Goal: Complete application form: Complete application form

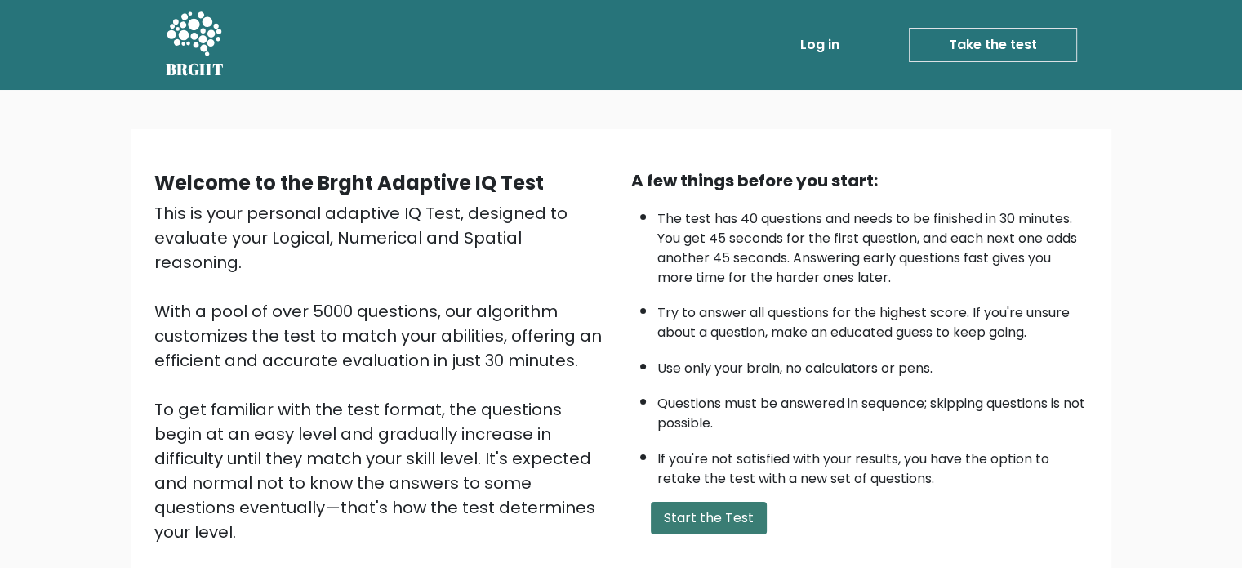
click at [722, 507] on button "Start the Test" at bounding box center [709, 517] width 116 height 33
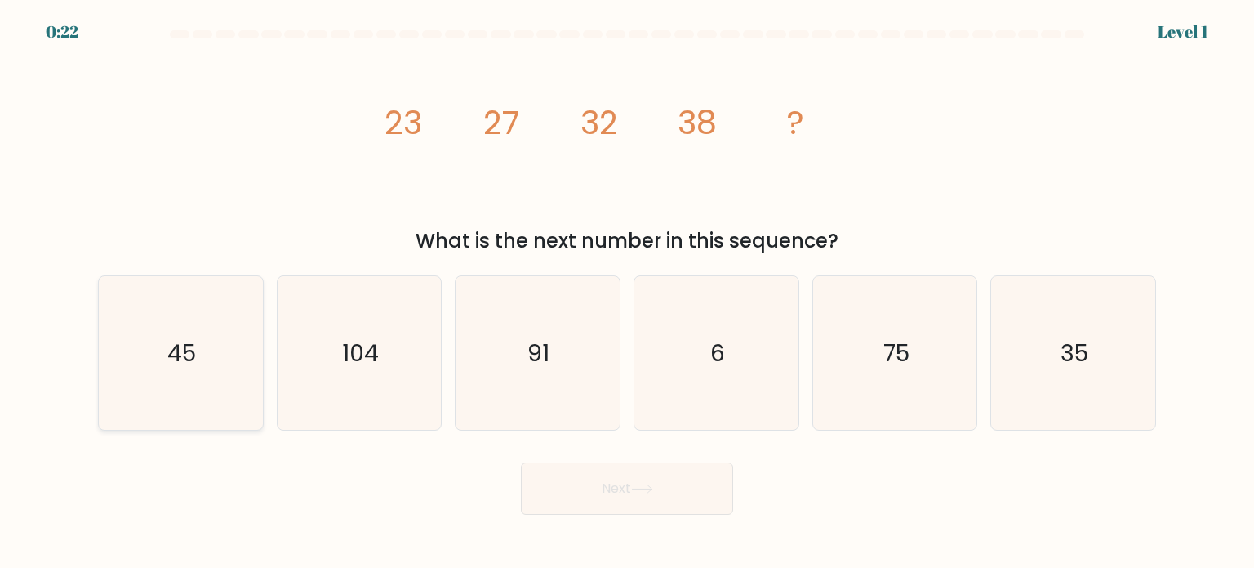
click at [160, 339] on icon "45" at bounding box center [181, 353] width 154 height 154
click at [627, 292] on input "a. 45" at bounding box center [627, 288] width 1 height 8
radio input "true"
click at [629, 483] on button "Next" at bounding box center [627, 488] width 212 height 52
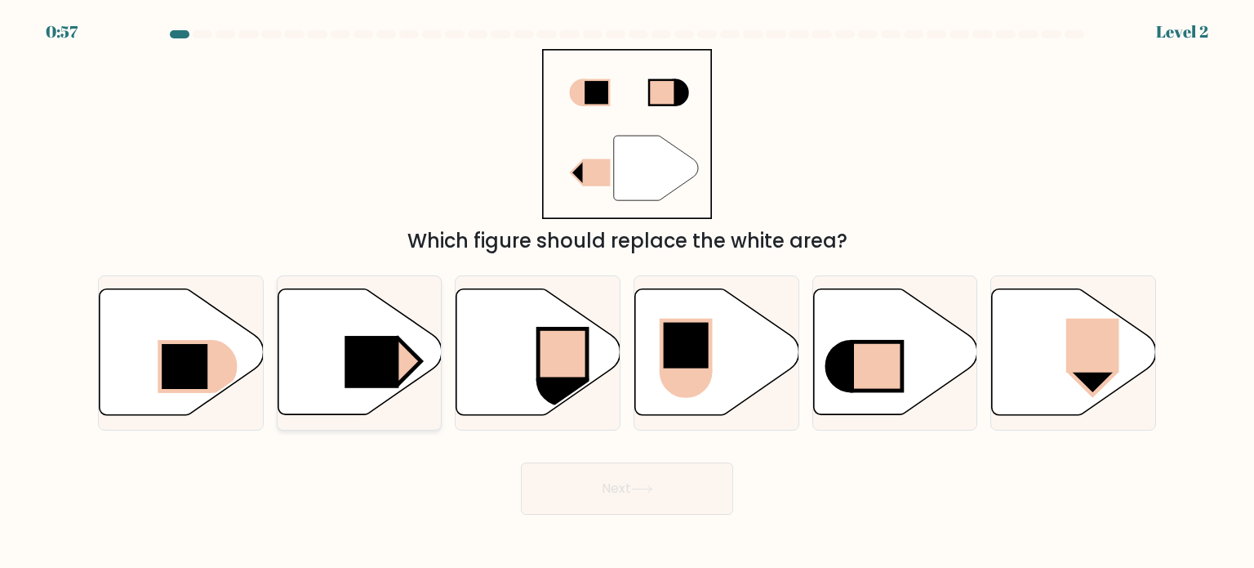
click at [390, 372] on rect at bounding box center [372, 362] width 54 height 52
click at [627, 292] on input "b." at bounding box center [627, 288] width 1 height 8
radio input "true"
click at [594, 488] on button "Next" at bounding box center [627, 488] width 212 height 52
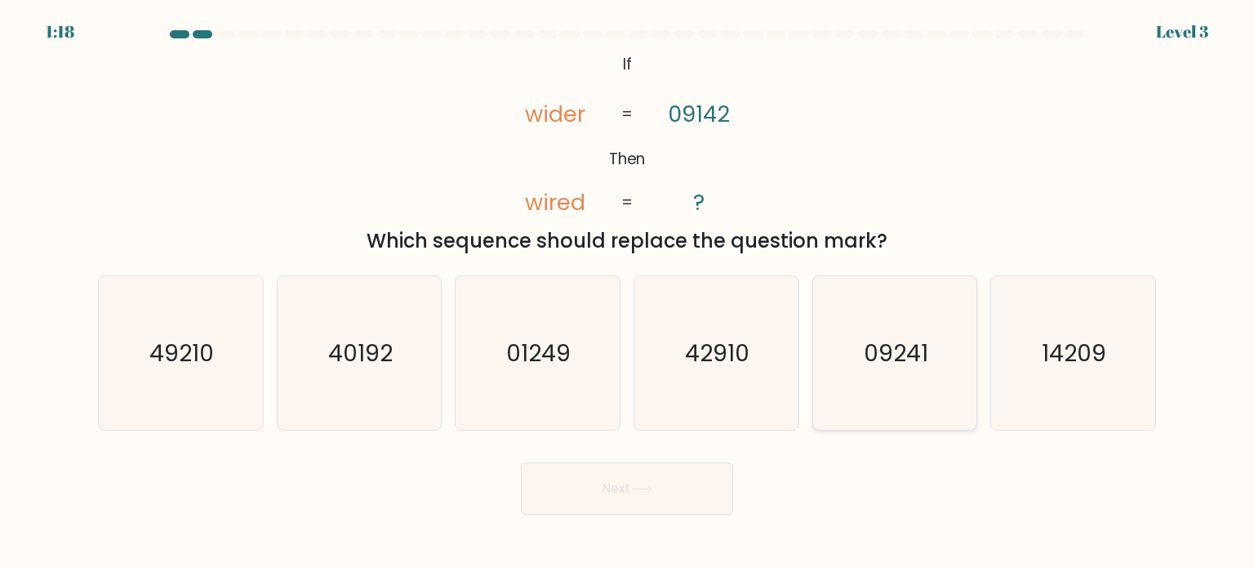
click at [854, 378] on icon "09241" at bounding box center [895, 353] width 154 height 154
click at [628, 292] on input "e. 09241" at bounding box center [627, 288] width 1 height 8
radio input "true"
click at [657, 496] on button "Next" at bounding box center [627, 488] width 212 height 52
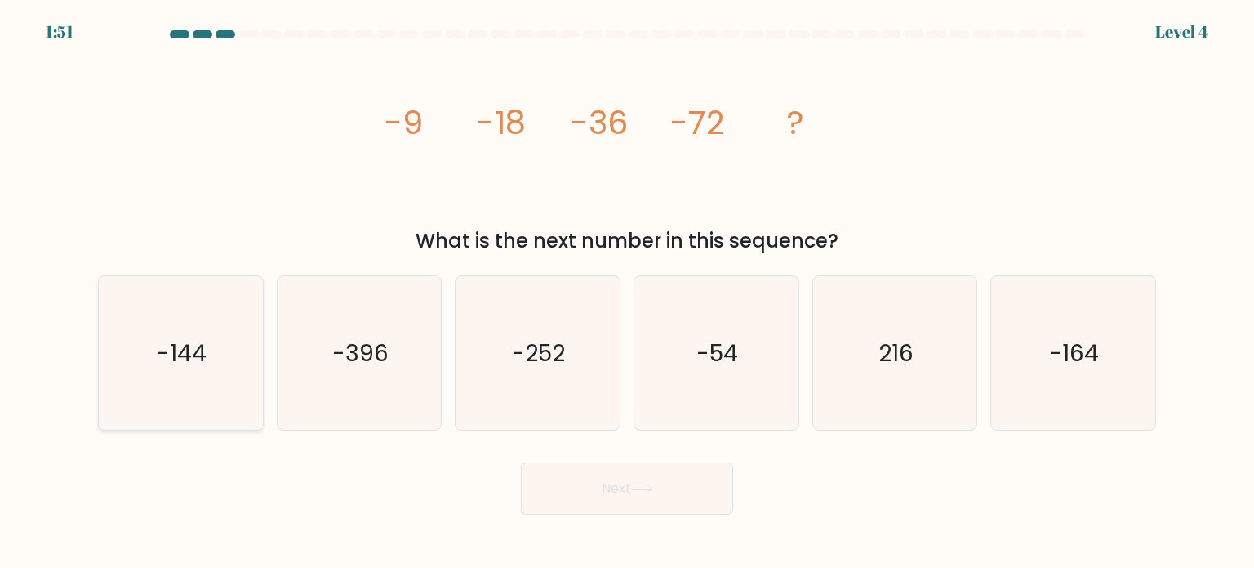
click at [222, 376] on icon "-144" at bounding box center [181, 353] width 154 height 154
click at [627, 292] on input "a. -144" at bounding box center [627, 288] width 1 height 8
radio input "true"
click at [686, 485] on button "Next" at bounding box center [627, 488] width 212 height 52
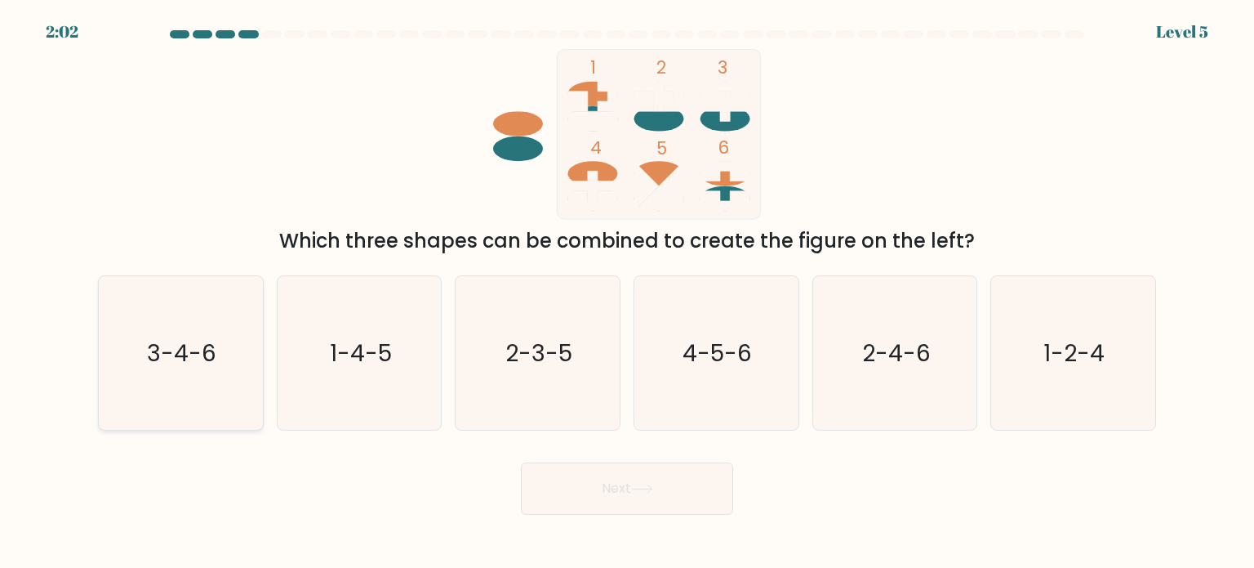
click at [222, 381] on icon "3-4-6" at bounding box center [181, 353] width 154 height 154
click at [627, 292] on input "a. 3-4-6" at bounding box center [627, 288] width 1 height 8
radio input "true"
click at [692, 492] on button "Next" at bounding box center [627, 488] width 212 height 52
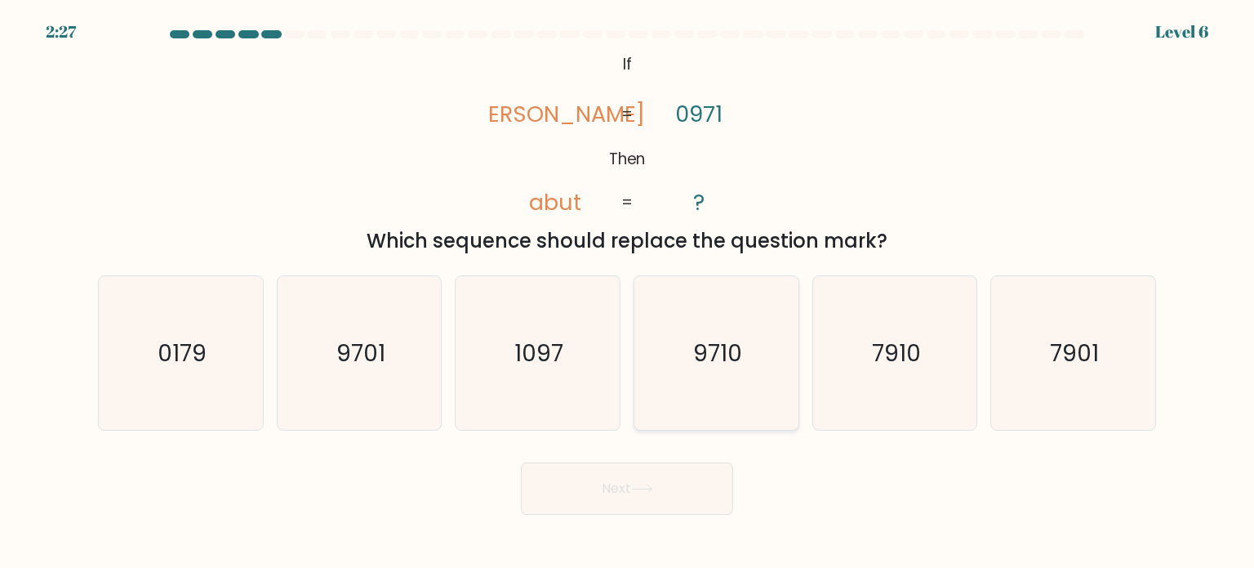
click at [702, 362] on text "9710" at bounding box center [717, 352] width 49 height 33
click at [628, 292] on input "d. 9710" at bounding box center [627, 288] width 1 height 8
radio input "true"
drag, startPoint x: 643, startPoint y: 514, endPoint x: 645, endPoint y: 505, distance: 9.3
click at [643, 515] on body "2:26 Level 6 If" at bounding box center [627, 284] width 1254 height 568
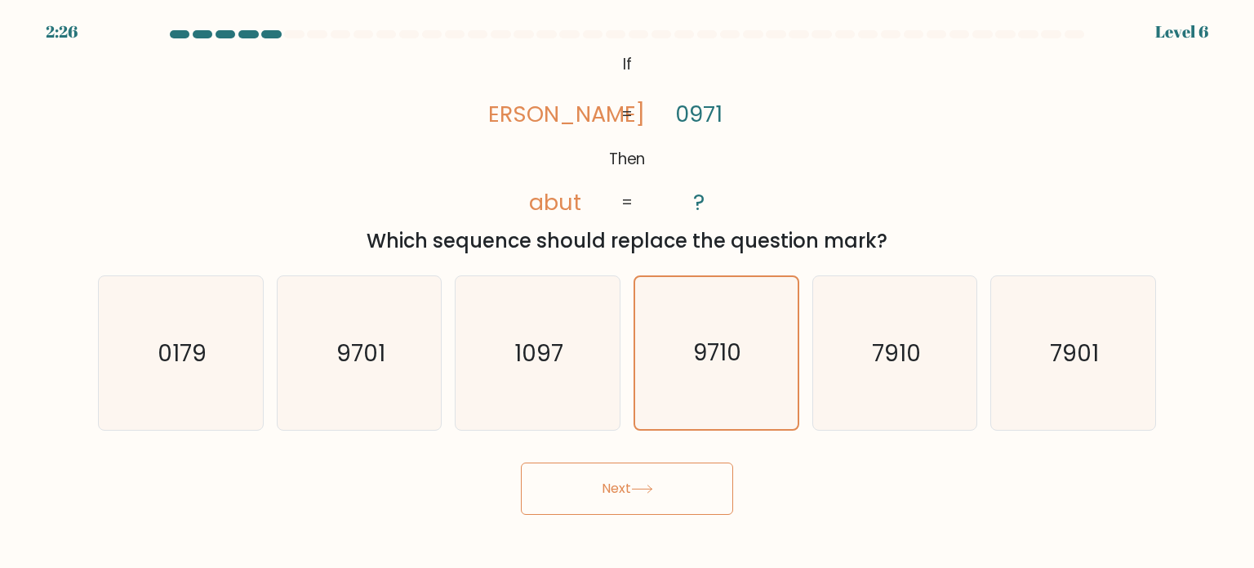
click at [653, 496] on button "Next" at bounding box center [627, 488] width 212 height 52
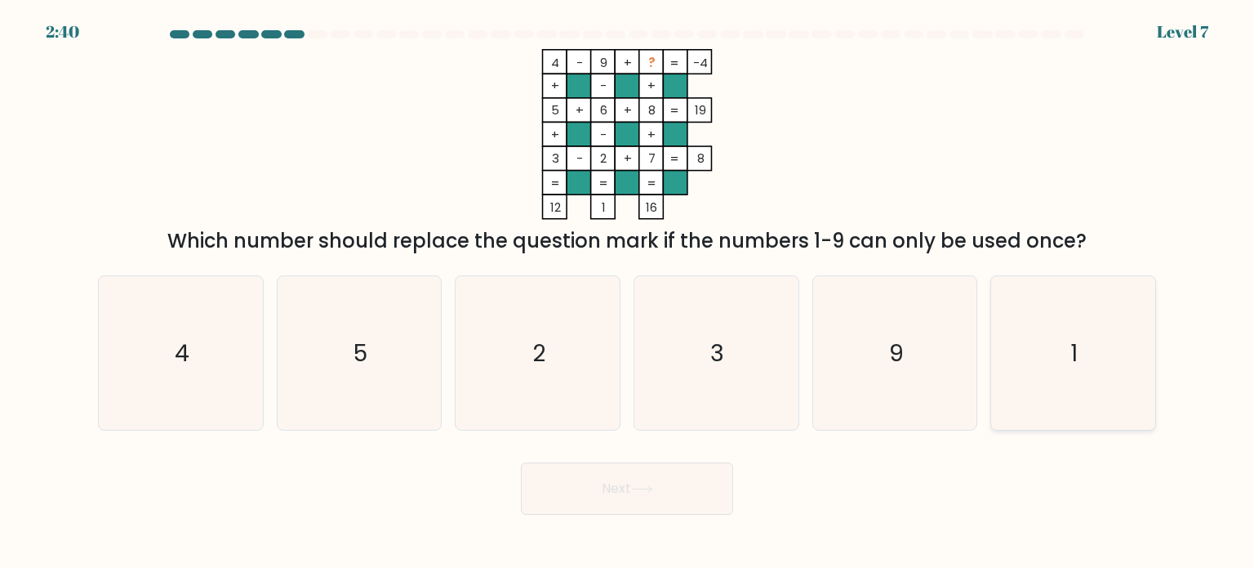
click at [1077, 352] on text "1" at bounding box center [1074, 352] width 7 height 33
click at [628, 292] on input "f. 1" at bounding box center [627, 288] width 1 height 8
radio input "true"
click at [587, 496] on button "Next" at bounding box center [627, 488] width 212 height 52
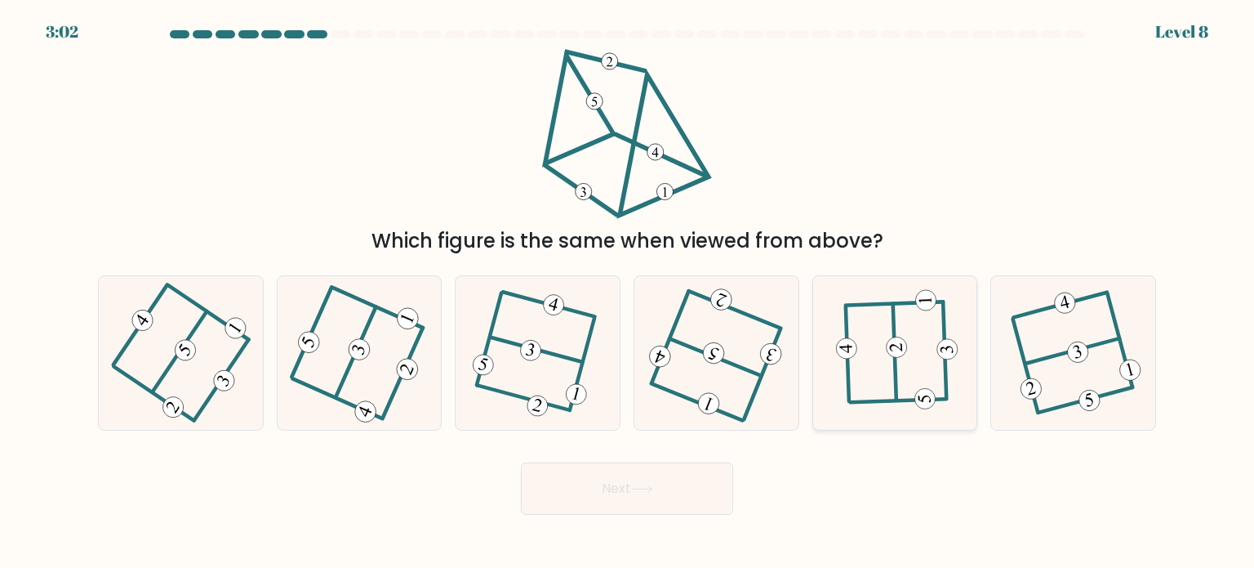
click at [923, 367] on icon at bounding box center [895, 352] width 120 height 123
click at [628, 292] on input "e." at bounding box center [627, 288] width 1 height 8
radio input "true"
click at [679, 487] on button "Next" at bounding box center [627, 488] width 212 height 52
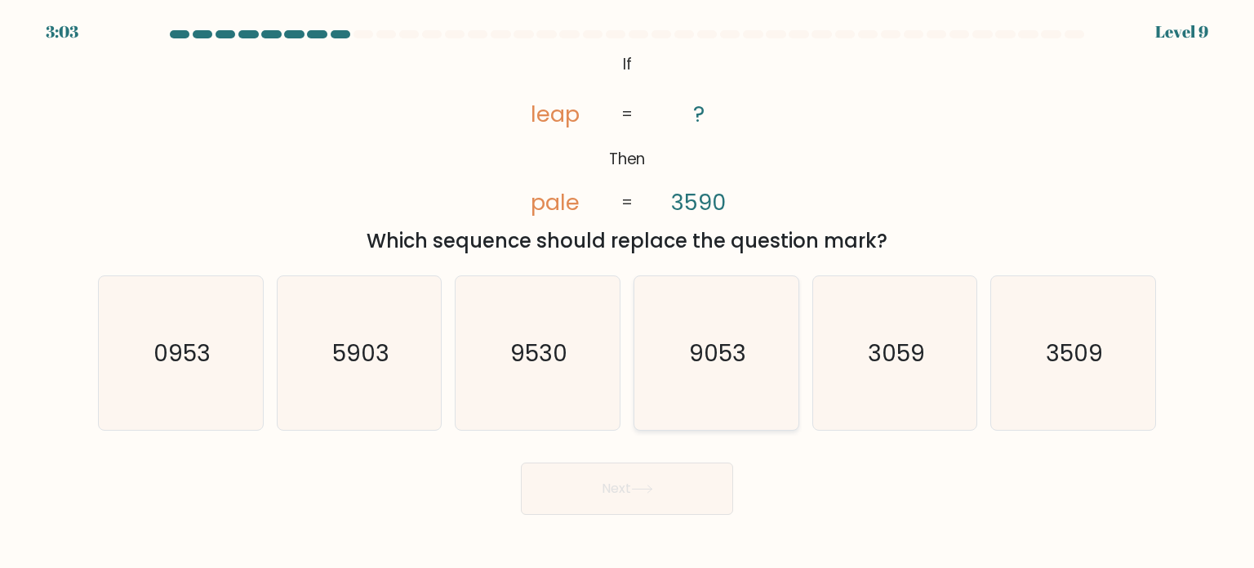
click at [687, 360] on icon "9053" at bounding box center [716, 353] width 154 height 154
click at [628, 292] on input "d. 9053" at bounding box center [627, 288] width 1 height 8
radio input "true"
click at [618, 496] on button "Next" at bounding box center [627, 488] width 212 height 52
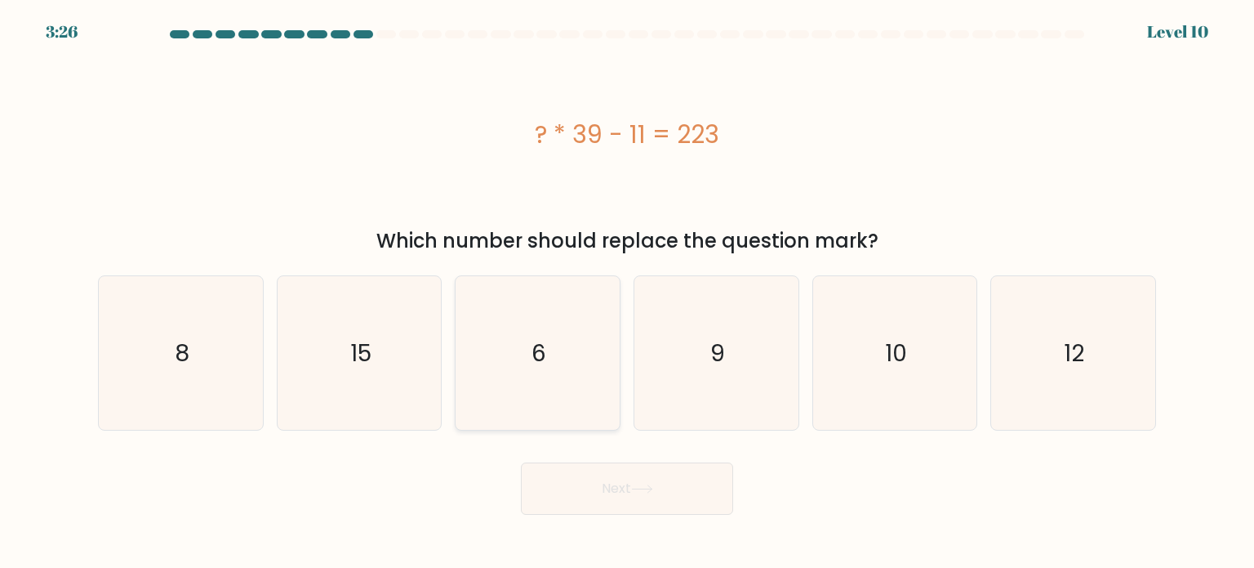
click at [542, 364] on text "6" at bounding box center [539, 352] width 15 height 33
click at [627, 292] on input "c. 6" at bounding box center [627, 288] width 1 height 8
radio input "true"
click at [630, 483] on button "Next" at bounding box center [627, 488] width 212 height 52
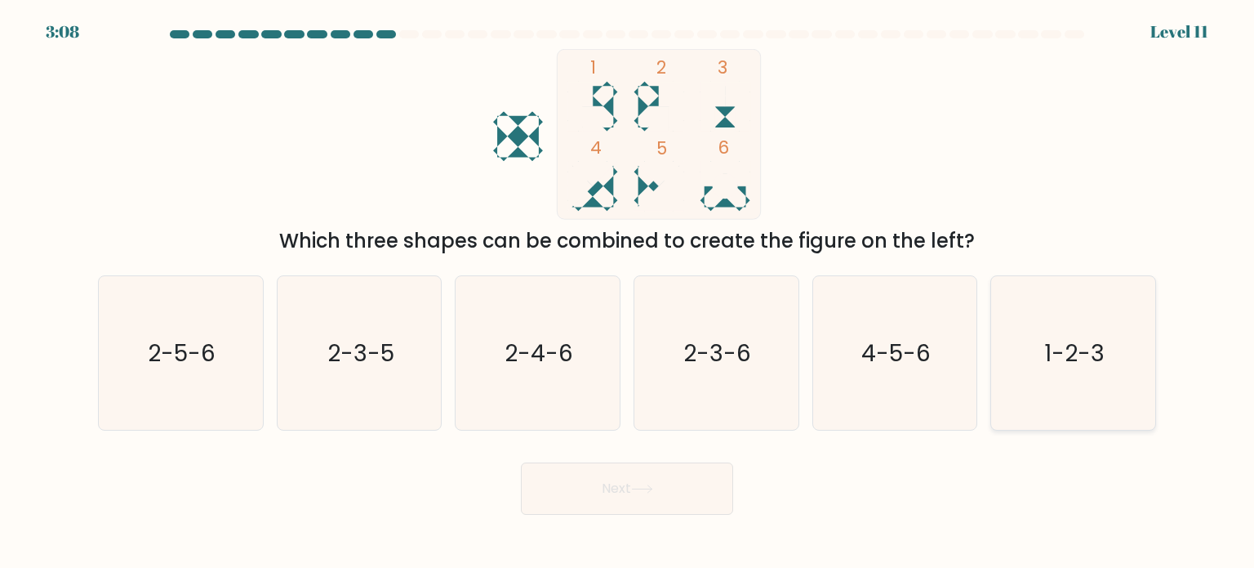
click at [1052, 351] on text "1-2-3" at bounding box center [1074, 352] width 60 height 33
click at [628, 292] on input "f. 1-2-3" at bounding box center [627, 288] width 1 height 8
radio input "true"
click at [678, 485] on button "Next" at bounding box center [627, 488] width 212 height 52
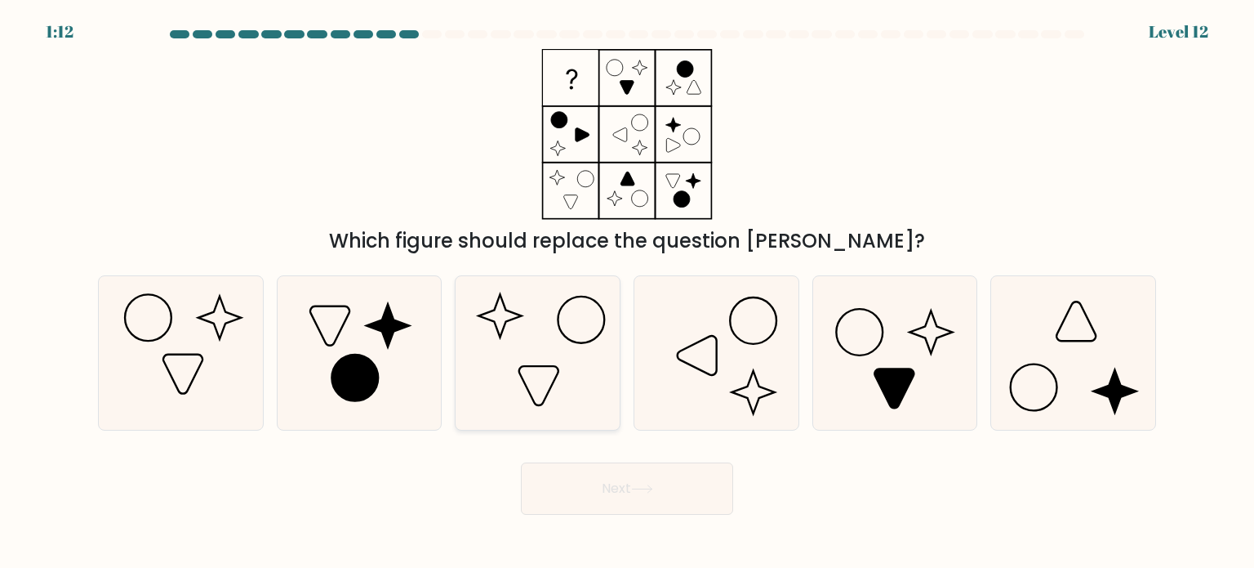
click at [559, 336] on icon at bounding box center [538, 353] width 154 height 154
click at [627, 292] on input "c." at bounding box center [627, 288] width 1 height 8
radio input "true"
click at [610, 480] on button "Next" at bounding box center [627, 488] width 212 height 52
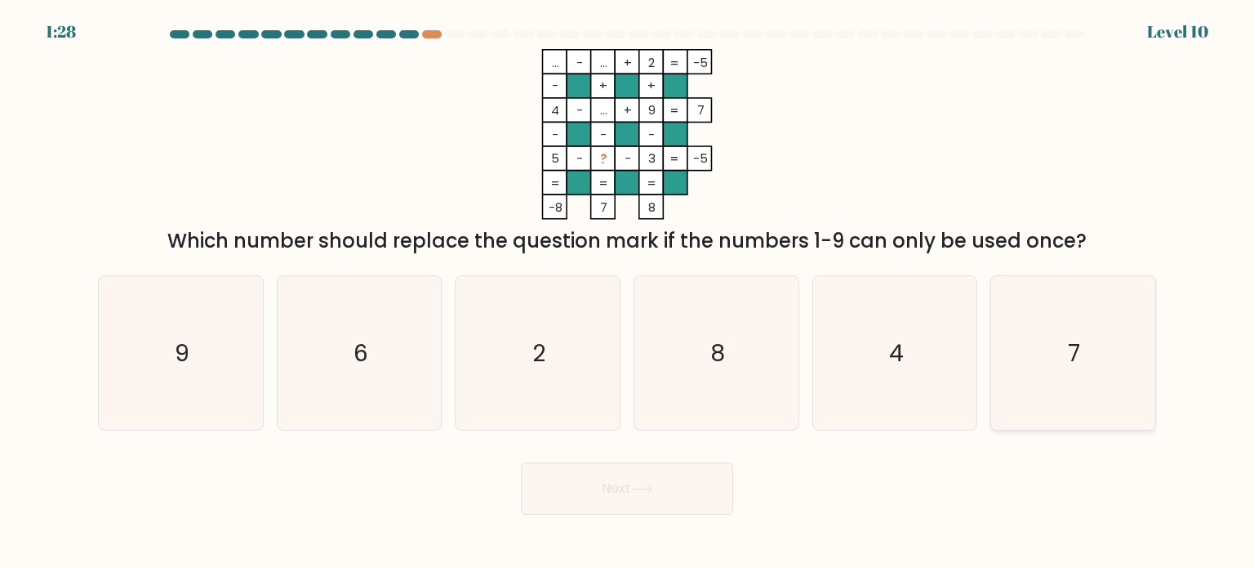
click at [1120, 354] on icon "7" at bounding box center [1073, 353] width 154 height 154
click at [628, 292] on input "f. 7" at bounding box center [627, 288] width 1 height 8
radio input "true"
click at [652, 499] on button "Next" at bounding box center [627, 488] width 212 height 52
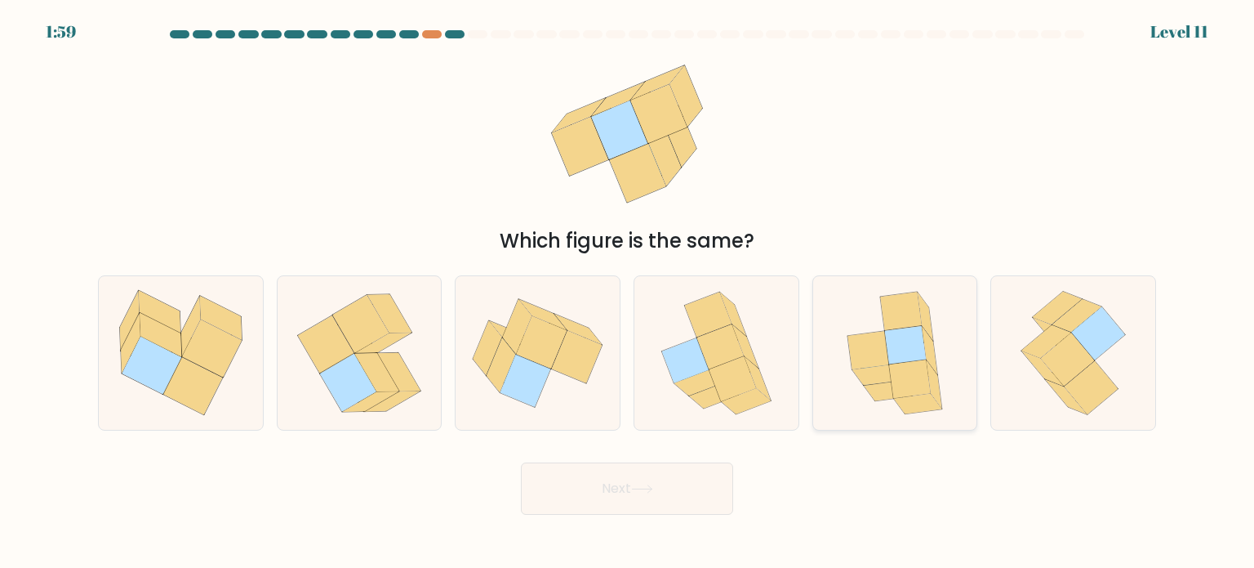
click at [886, 381] on icon at bounding box center [877, 375] width 48 height 20
click at [628, 292] on input "e." at bounding box center [627, 288] width 1 height 8
radio input "true"
click at [695, 490] on button "Next" at bounding box center [627, 488] width 212 height 52
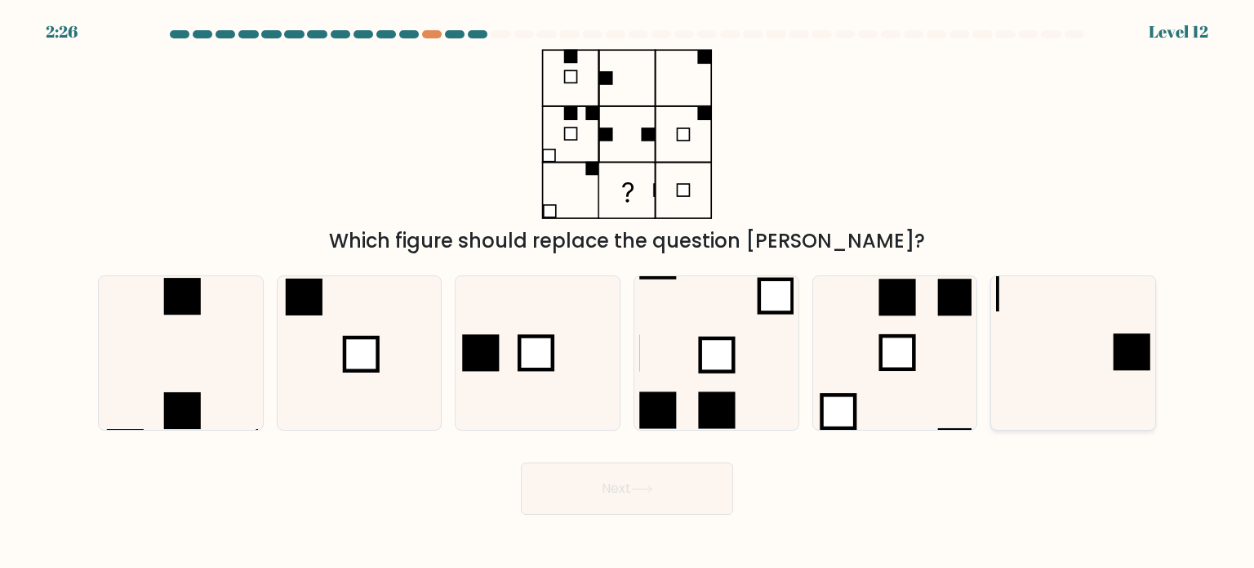
click at [1116, 392] on icon at bounding box center [1073, 353] width 154 height 154
click at [628, 292] on input "f." at bounding box center [627, 288] width 1 height 8
radio input "true"
click at [670, 488] on button "Next" at bounding box center [627, 488] width 212 height 52
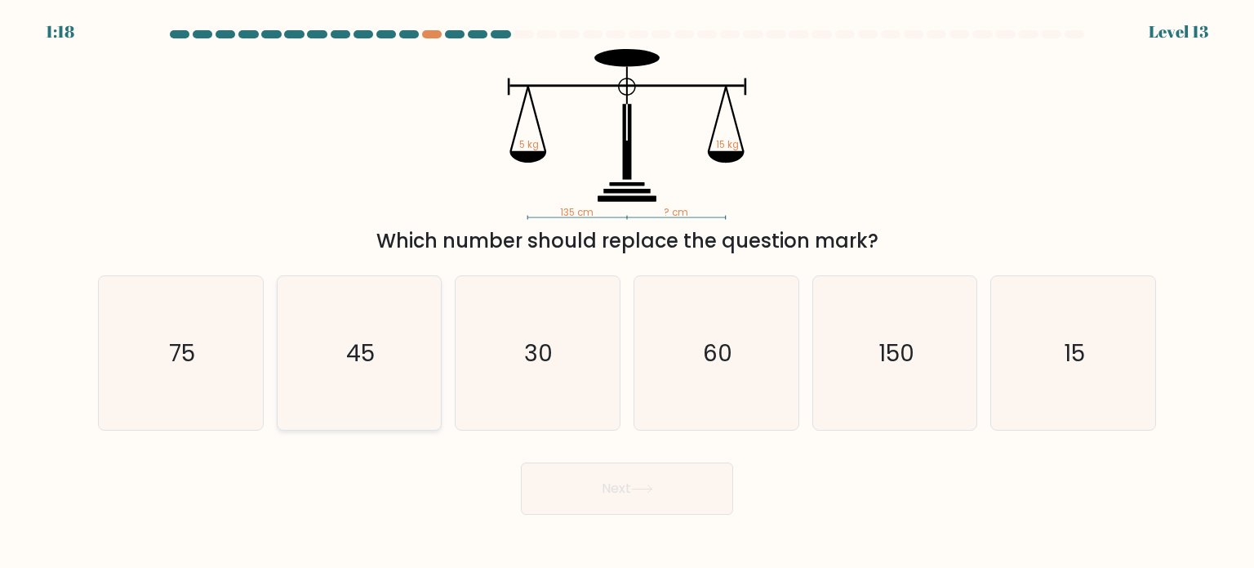
click at [354, 351] on text "45" at bounding box center [360, 352] width 29 height 33
click at [627, 292] on input "b. 45" at bounding box center [627, 288] width 1 height 8
radio input "true"
click at [652, 495] on button "Next" at bounding box center [627, 488] width 212 height 52
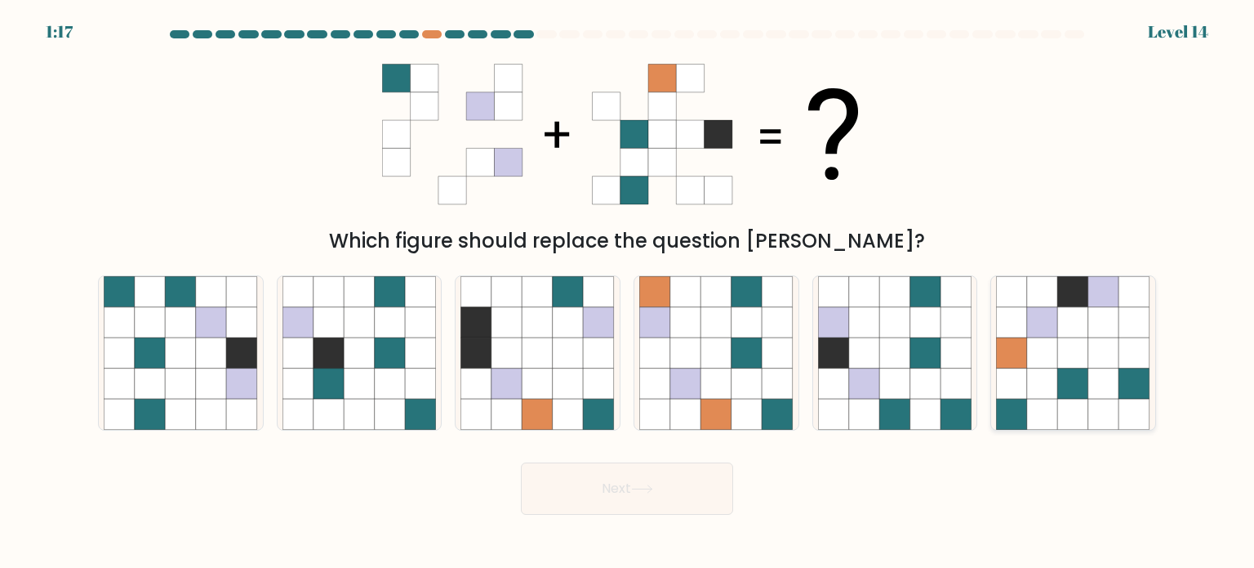
click at [1078, 372] on icon at bounding box center [1073, 382] width 31 height 31
click at [628, 292] on input "f." at bounding box center [627, 288] width 1 height 8
radio input "true"
click at [608, 489] on button "Next" at bounding box center [627, 488] width 212 height 52
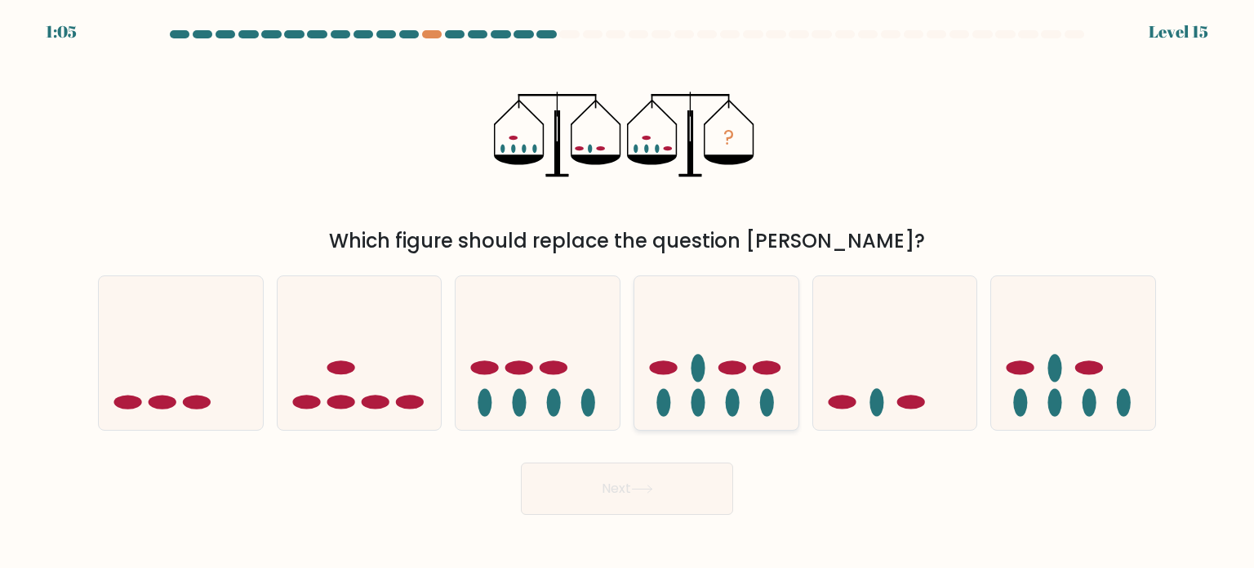
click at [746, 368] on ellipse at bounding box center [733, 367] width 28 height 14
click at [628, 292] on input "d." at bounding box center [627, 288] width 1 height 8
radio input "true"
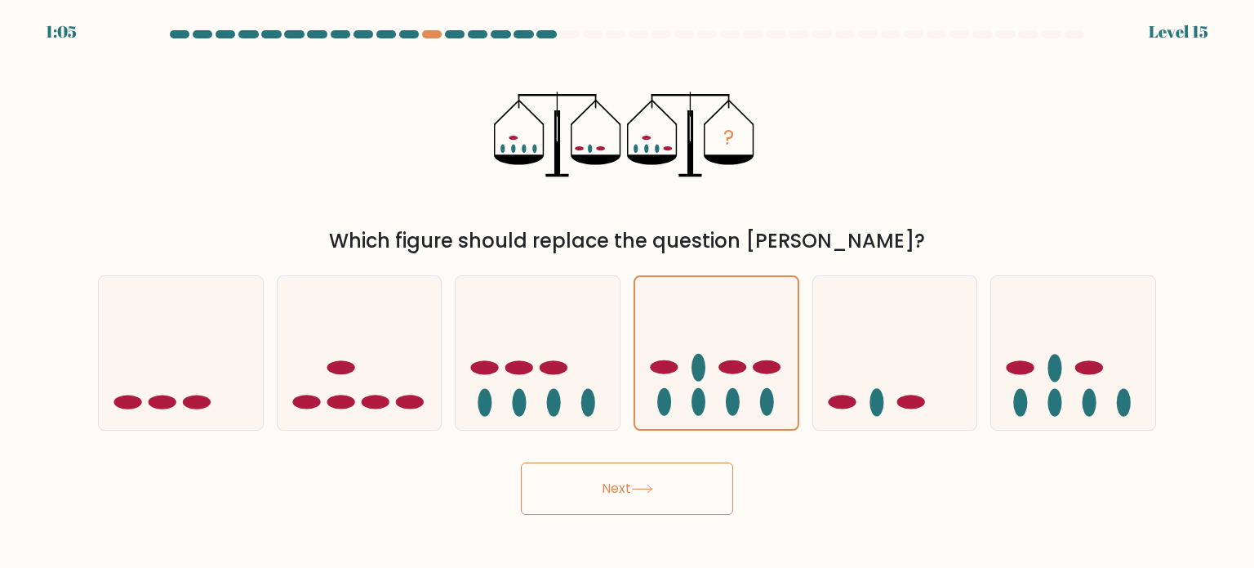
click at [697, 492] on button "Next" at bounding box center [627, 488] width 212 height 52
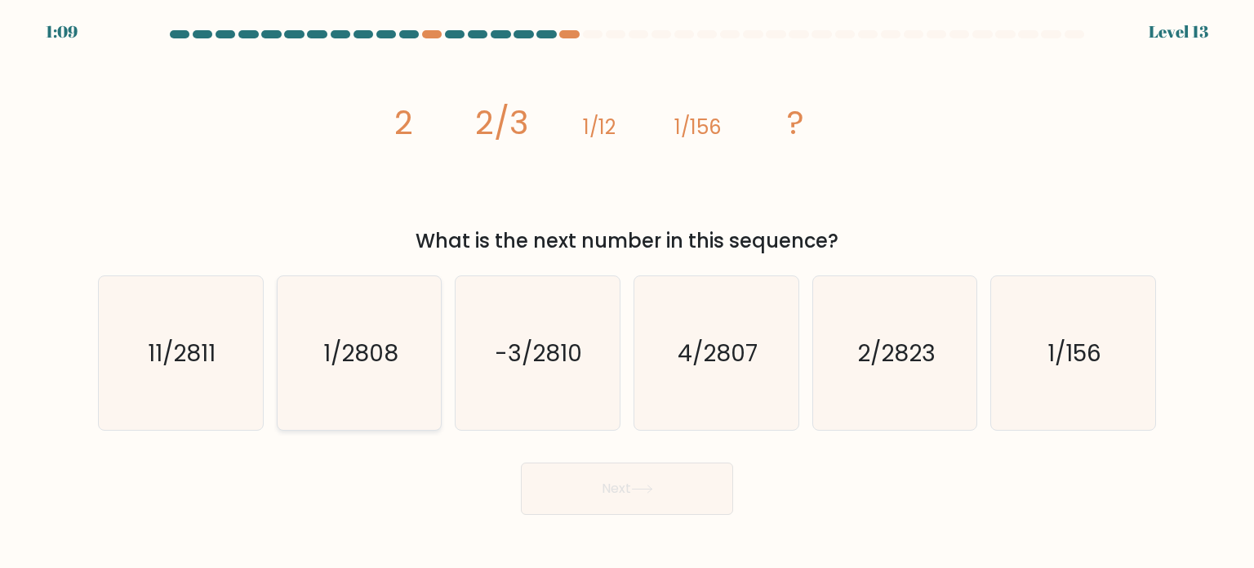
click at [336, 353] on text "1/2808" at bounding box center [360, 352] width 75 height 33
click at [627, 292] on input "b. 1/2808" at bounding box center [627, 288] width 1 height 8
radio input "true"
click at [634, 495] on button "Next" at bounding box center [627, 488] width 212 height 52
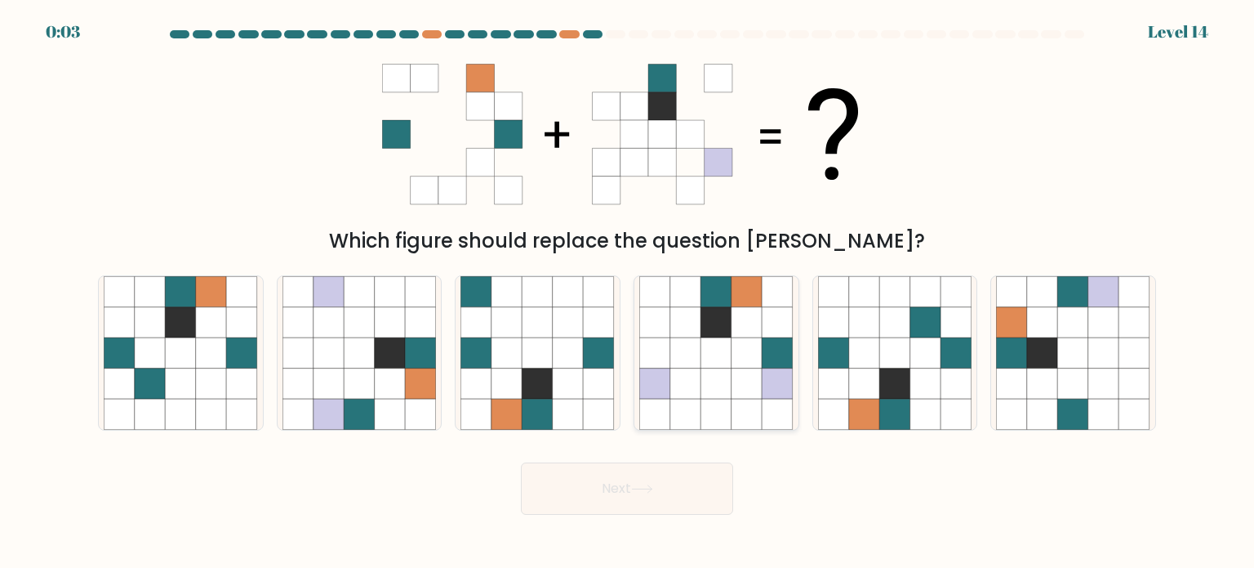
click at [708, 364] on icon at bounding box center [716, 352] width 31 height 31
click at [628, 292] on input "d." at bounding box center [627, 288] width 1 height 8
radio input "true"
click at [1043, 378] on icon at bounding box center [1042, 382] width 31 height 31
click at [628, 292] on input "f." at bounding box center [627, 288] width 1 height 8
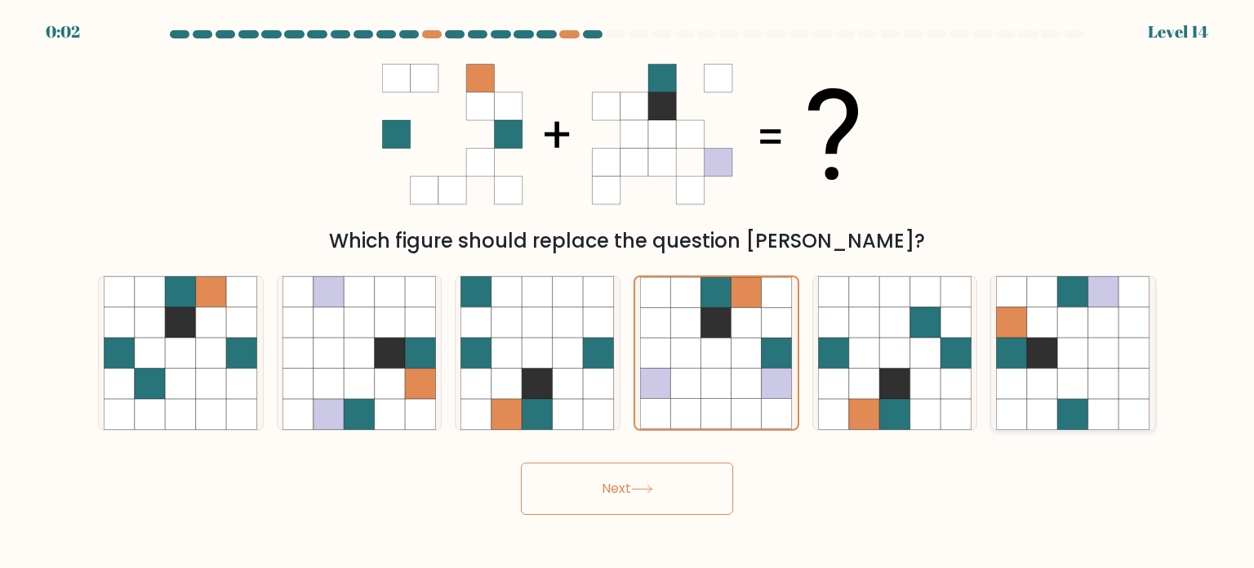
radio input "true"
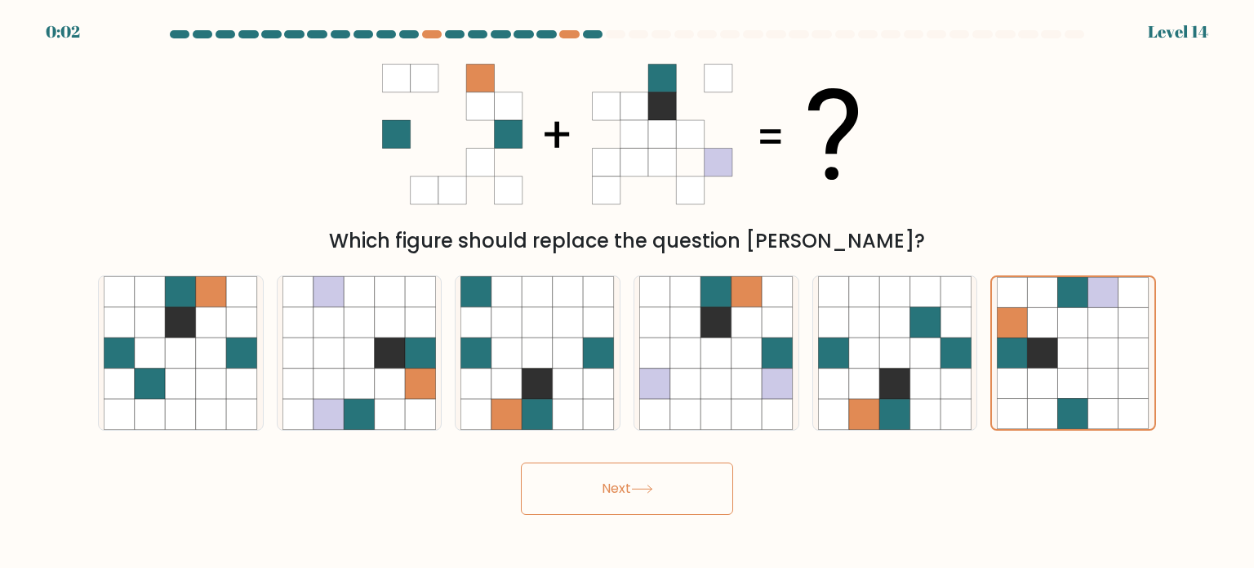
click at [655, 479] on button "Next" at bounding box center [627, 488] width 212 height 52
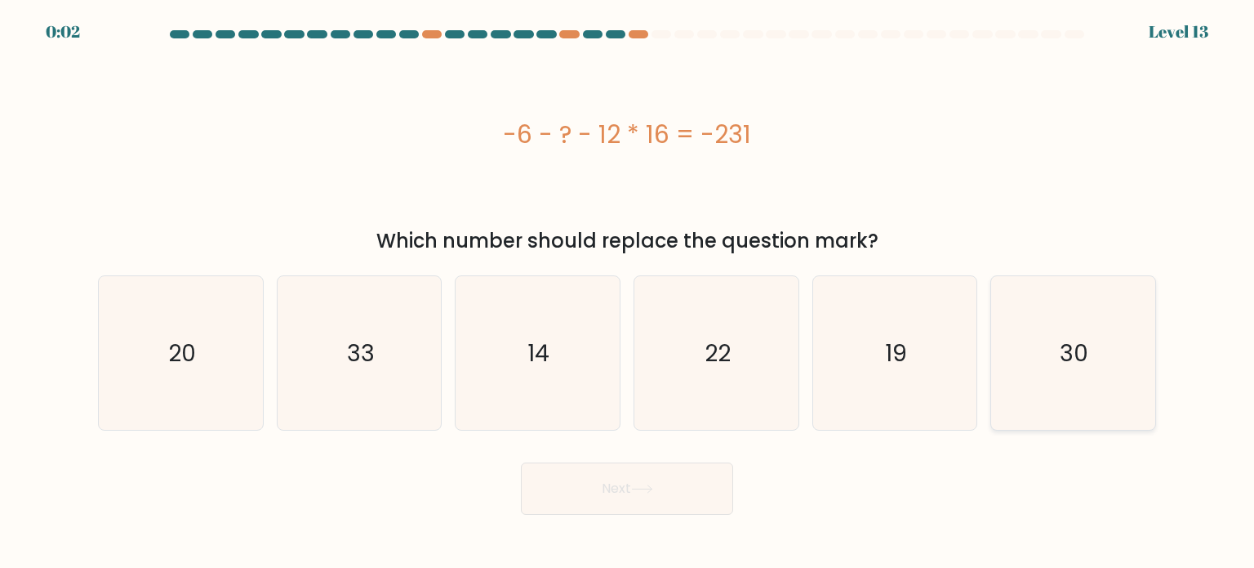
click at [1127, 385] on icon "30" at bounding box center [1073, 353] width 154 height 154
click at [628, 292] on input "f. 30" at bounding box center [627, 288] width 1 height 8
radio input "true"
click at [670, 484] on button "Next" at bounding box center [627, 488] width 212 height 52
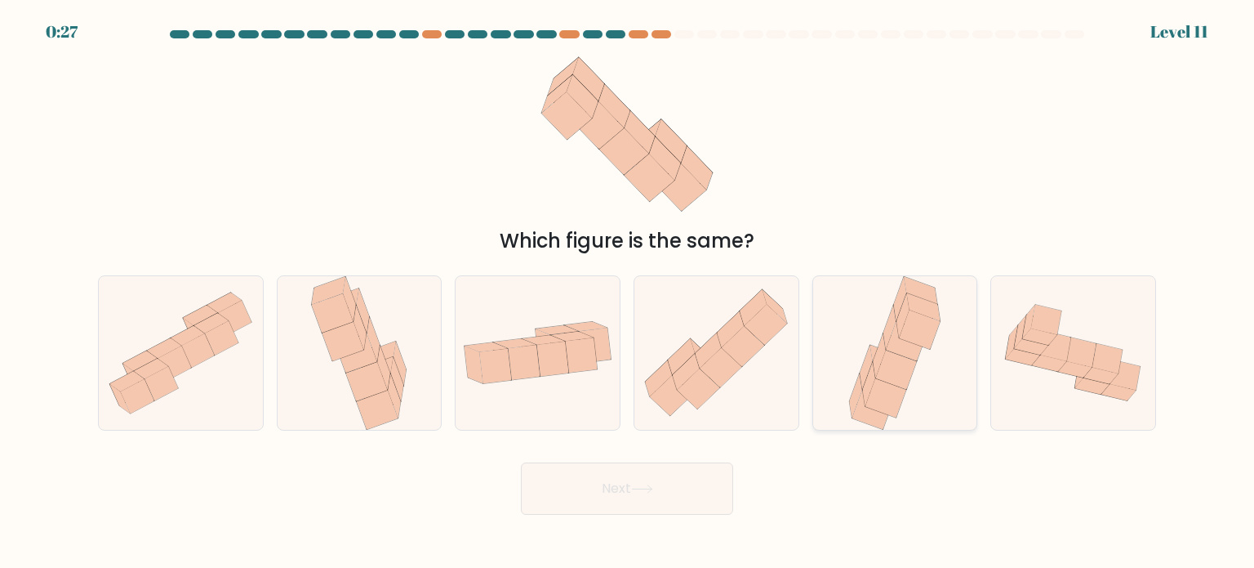
click at [880, 375] on icon at bounding box center [896, 368] width 41 height 39
click at [628, 292] on input "e." at bounding box center [627, 288] width 1 height 8
radio input "true"
click at [568, 483] on button "Next" at bounding box center [627, 488] width 212 height 52
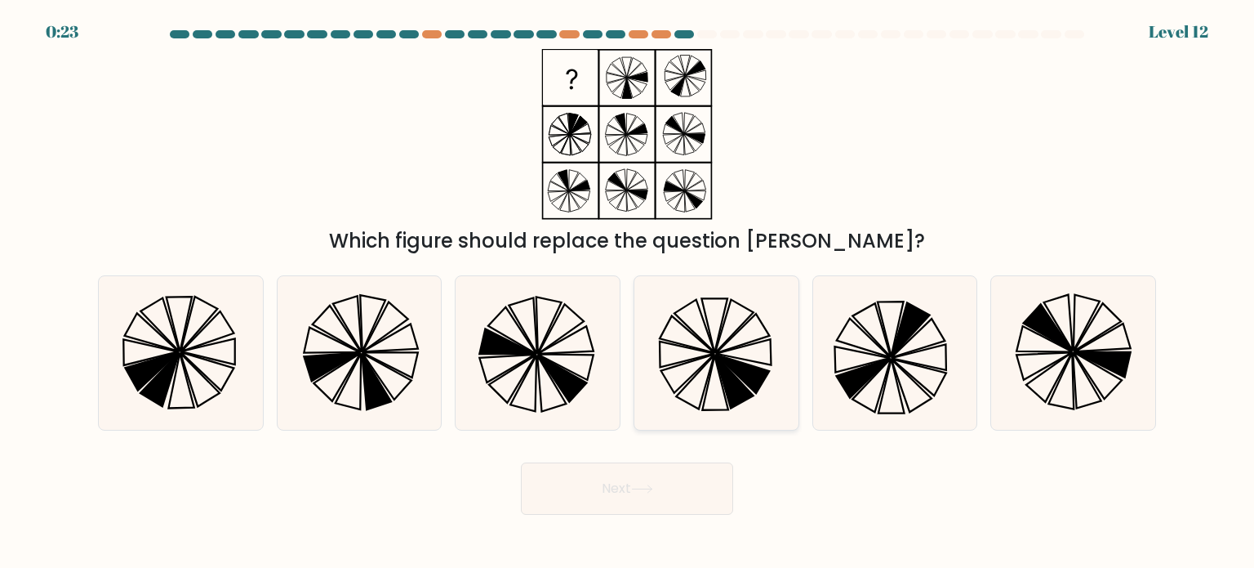
click at [711, 388] on icon at bounding box center [716, 353] width 154 height 154
click at [628, 292] on input "d." at bounding box center [627, 288] width 1 height 8
radio input "true"
click at [688, 491] on button "Next" at bounding box center [627, 488] width 212 height 52
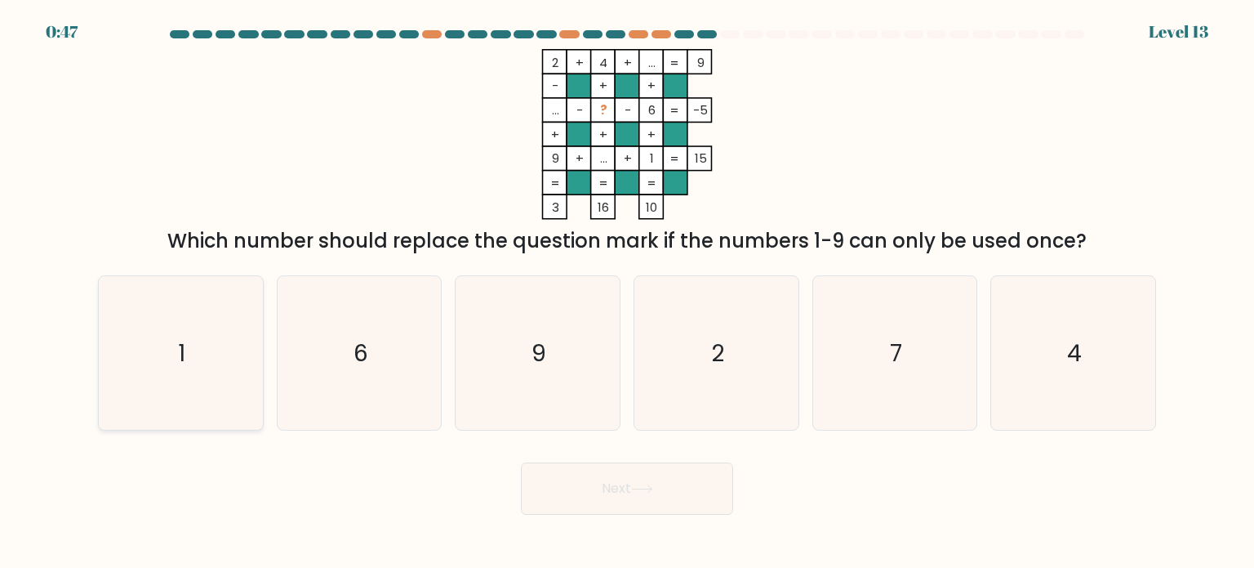
click at [223, 404] on icon "1" at bounding box center [181, 353] width 154 height 154
click at [627, 292] on input "a. 1" at bounding box center [627, 288] width 1 height 8
radio input "true"
click at [695, 489] on button "Next" at bounding box center [627, 488] width 212 height 52
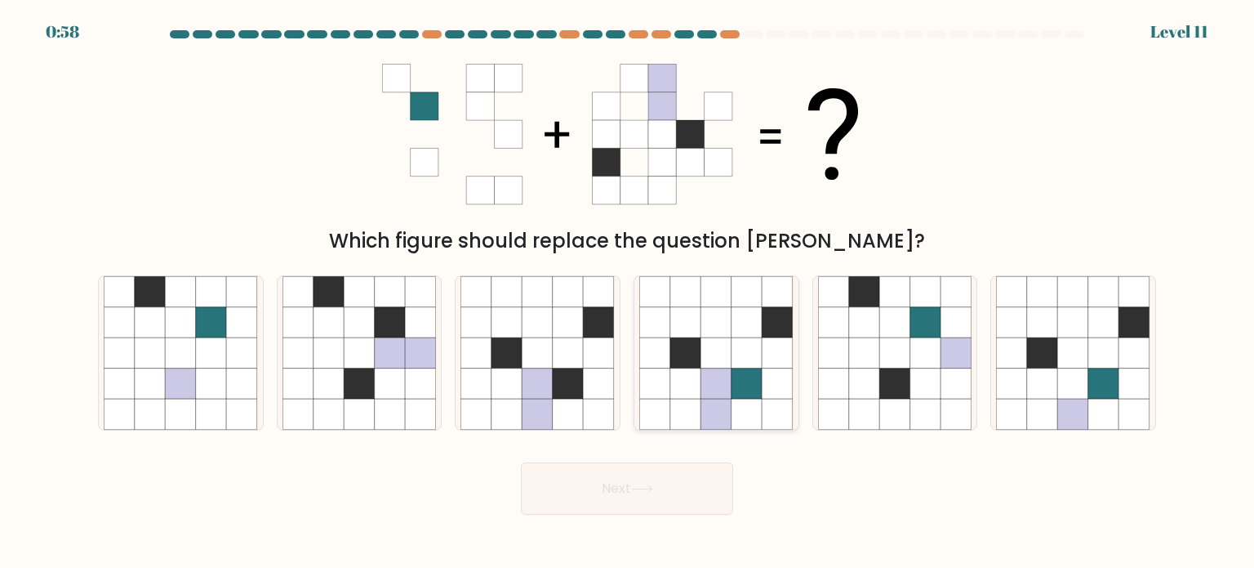
click at [742, 397] on icon at bounding box center [747, 382] width 31 height 31
click at [628, 292] on input "d." at bounding box center [627, 288] width 1 height 8
radio input "true"
click at [699, 492] on button "Next" at bounding box center [627, 488] width 212 height 52
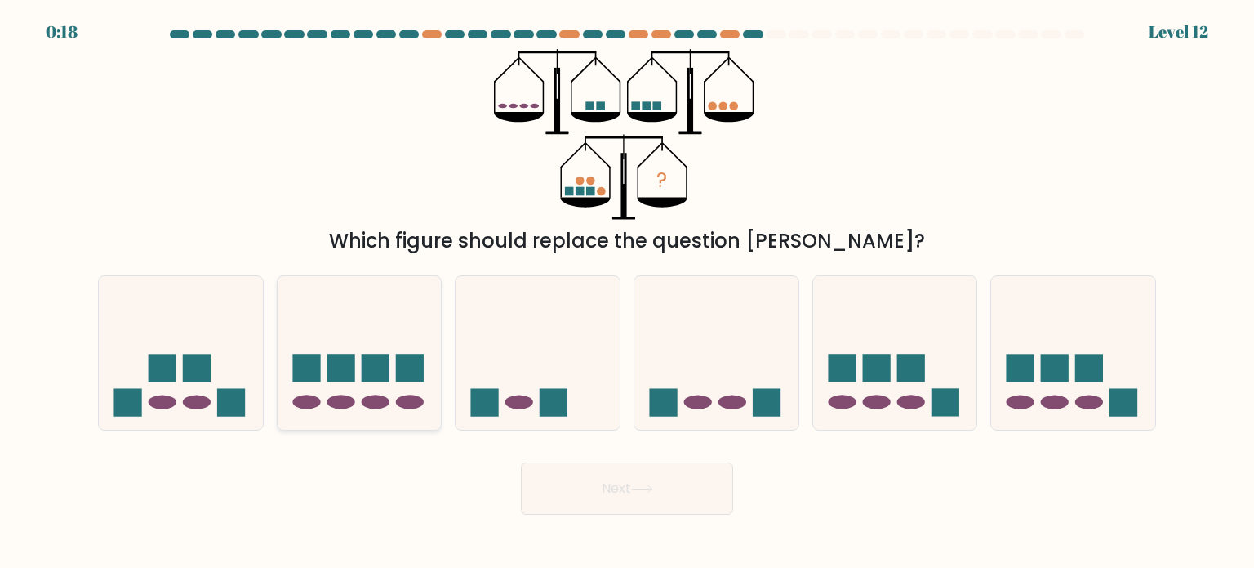
click at [352, 375] on rect at bounding box center [341, 368] width 28 height 28
click at [627, 292] on input "b." at bounding box center [627, 288] width 1 height 8
radio input "true"
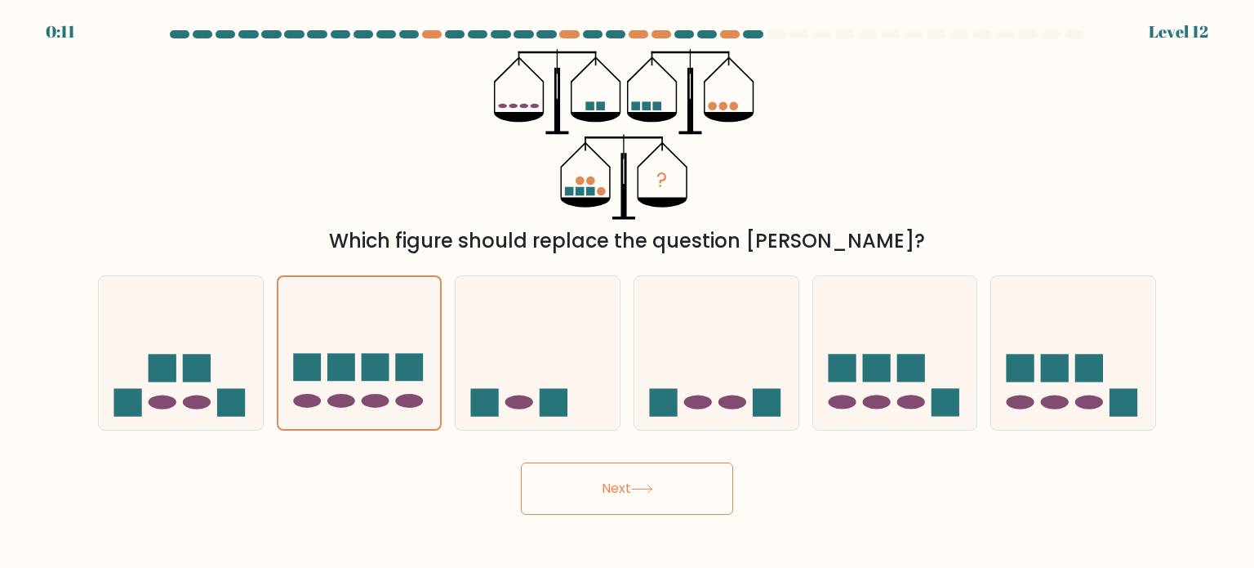
click at [666, 486] on button "Next" at bounding box center [627, 488] width 212 height 52
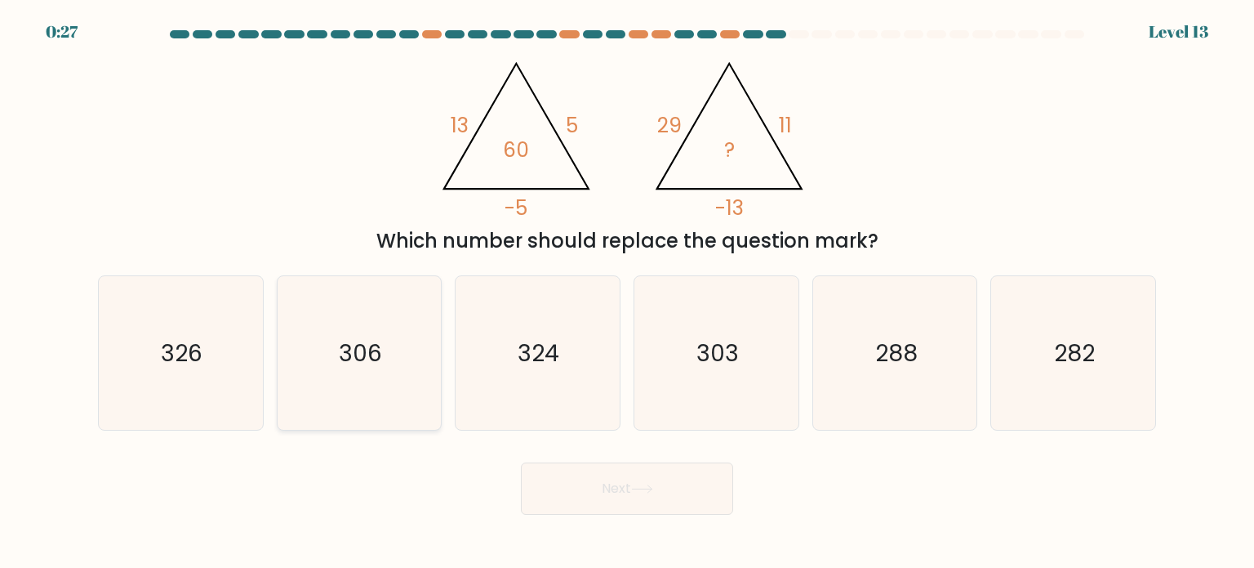
click at [382, 336] on text "306" at bounding box center [360, 352] width 43 height 33
click at [627, 292] on input "b. 306" at bounding box center [627, 288] width 1 height 8
radio input "true"
click at [600, 479] on button "Next" at bounding box center [627, 488] width 212 height 52
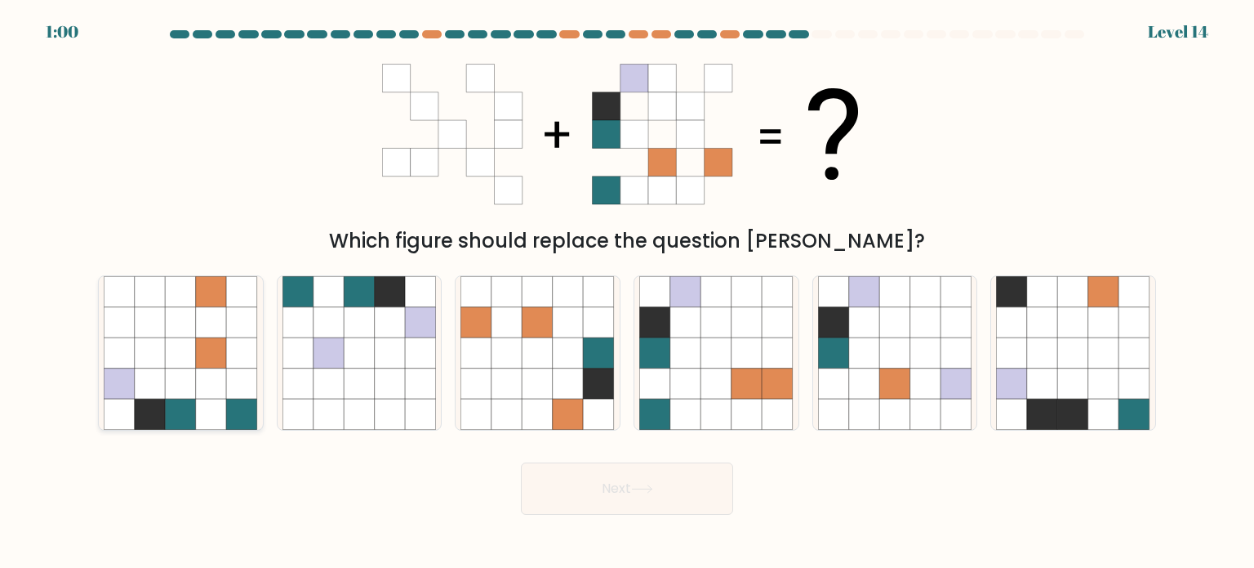
click at [227, 385] on icon at bounding box center [242, 382] width 31 height 31
click at [627, 292] on input "a." at bounding box center [627, 288] width 1 height 8
radio input "true"
click at [636, 480] on button "Next" at bounding box center [627, 488] width 212 height 52
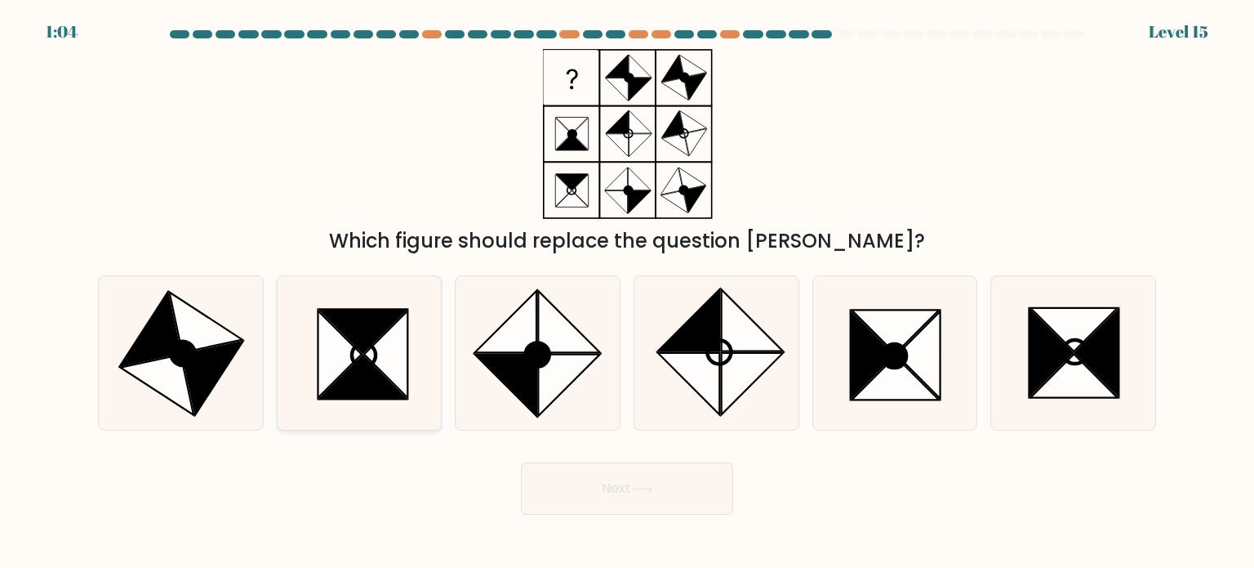
click at [363, 355] on icon at bounding box center [362, 376] width 87 height 43
click at [627, 292] on input "b." at bounding box center [627, 288] width 1 height 8
radio input "true"
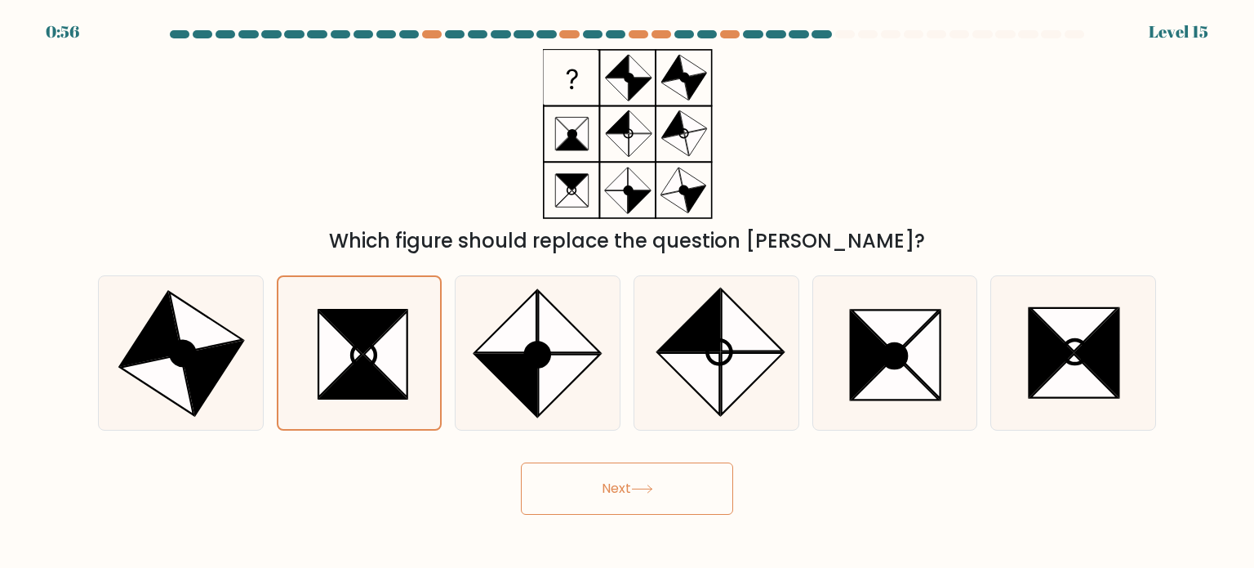
click at [630, 498] on button "Next" at bounding box center [627, 488] width 212 height 52
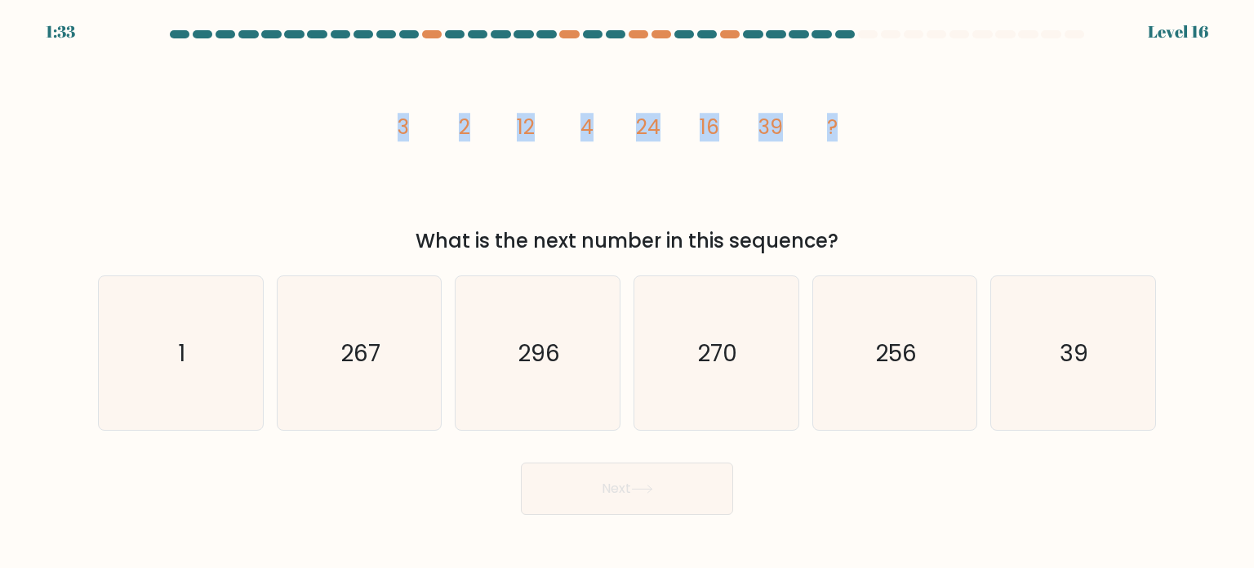
drag, startPoint x: 363, startPoint y: 127, endPoint x: 855, endPoint y: 113, distance: 492.6
click at [855, 113] on div "image/svg+xml 3 2 12 4 24 16 39 ? What is the next number in this sequence?" at bounding box center [627, 152] width 1078 height 207
drag, startPoint x: 787, startPoint y: 121, endPoint x: 536, endPoint y: 156, distance: 253.9
click at [536, 156] on icon "image/svg+xml 3 2 12 4 24 16 39 ?" at bounding box center [627, 134] width 490 height 171
click at [608, 221] on div "image/svg+xml 3 2 12 4 24 16 39 ? What is the next number in this sequence?" at bounding box center [627, 152] width 1078 height 207
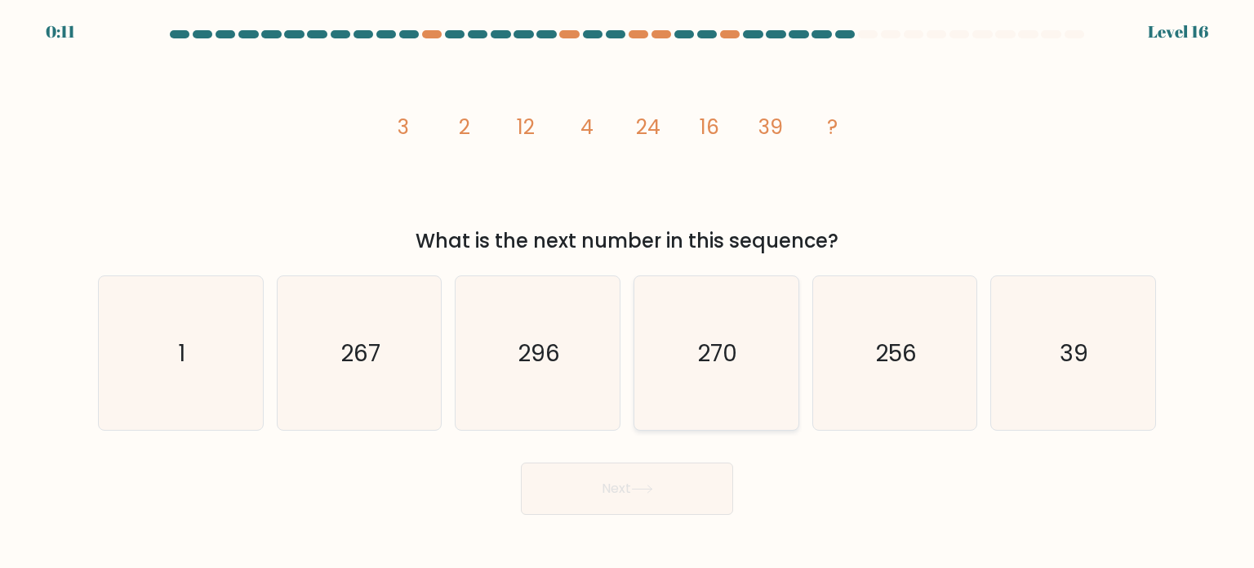
click at [725, 355] on text "270" at bounding box center [718, 352] width 40 height 33
click at [628, 292] on input "d. 270" at bounding box center [627, 288] width 1 height 8
radio input "true"
click at [622, 492] on button "Next" at bounding box center [627, 488] width 212 height 52
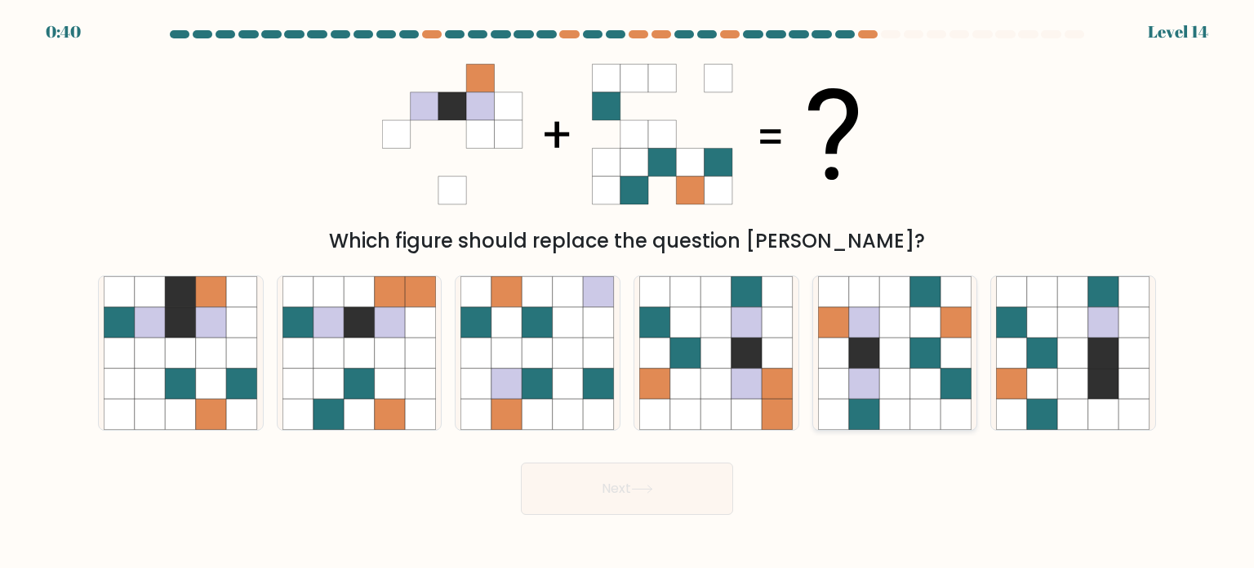
click at [934, 401] on icon at bounding box center [925, 413] width 31 height 31
click at [628, 292] on input "e." at bounding box center [627, 288] width 1 height 8
radio input "true"
click at [667, 496] on button "Next" at bounding box center [627, 488] width 212 height 52
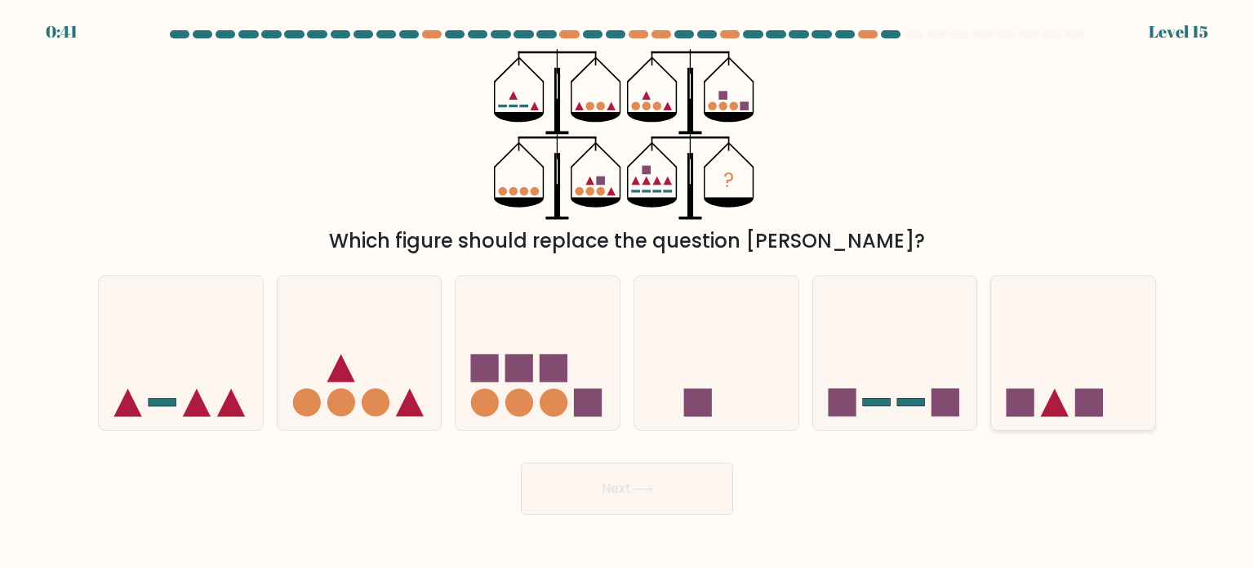
click at [1069, 375] on icon at bounding box center [1073, 353] width 164 height 136
click at [628, 292] on input "f." at bounding box center [627, 288] width 1 height 8
radio input "true"
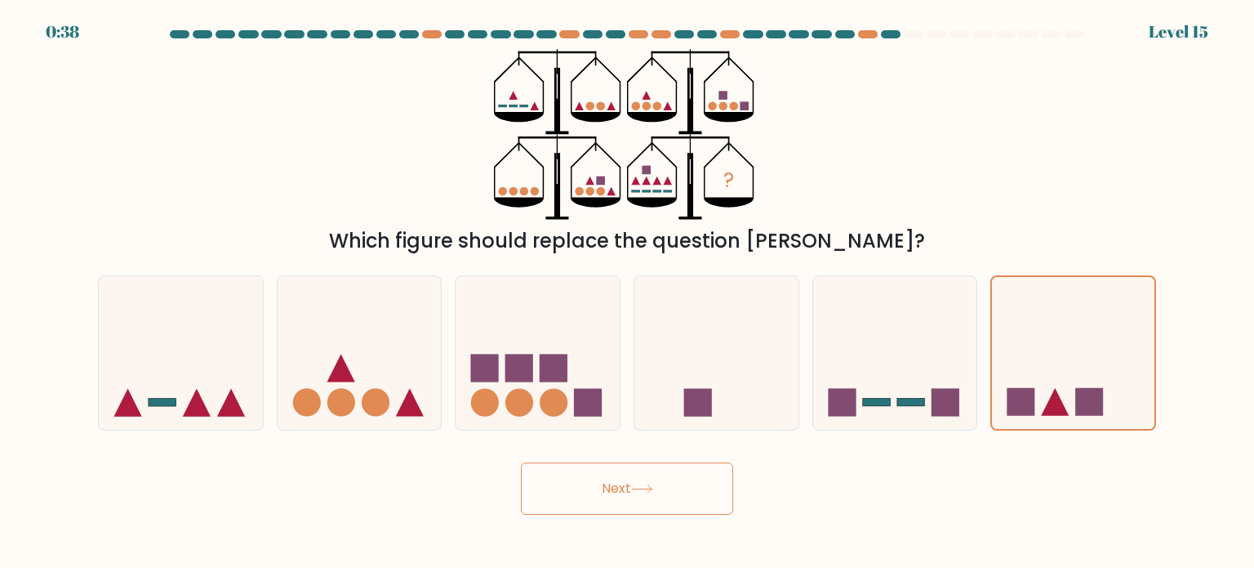
click at [663, 477] on button "Next" at bounding box center [627, 488] width 212 height 52
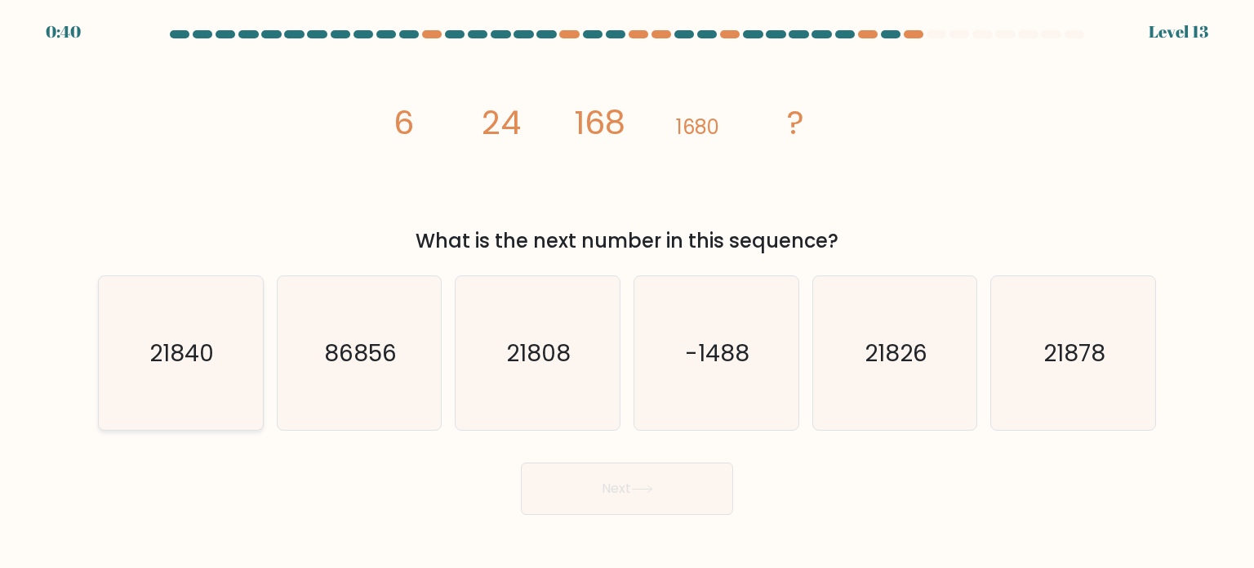
click at [185, 349] on text "21840" at bounding box center [182, 352] width 65 height 33
click at [627, 292] on input "a. 21840" at bounding box center [627, 288] width 1 height 8
radio input "true"
click at [653, 490] on icon at bounding box center [642, 488] width 22 height 9
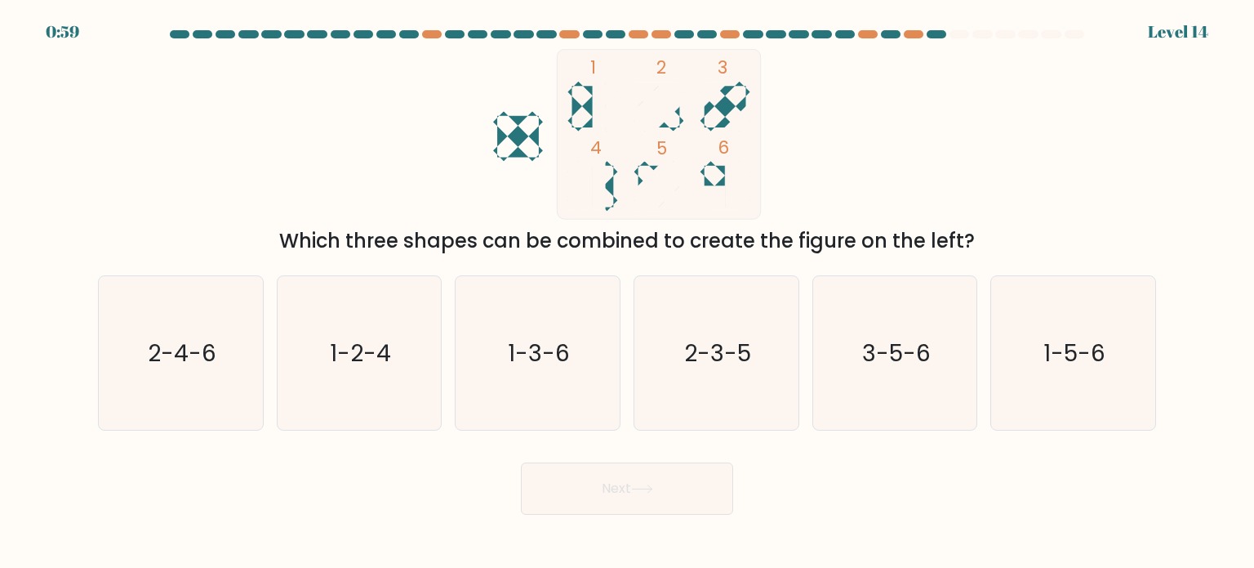
click at [726, 120] on icon at bounding box center [726, 107] width 50 height 50
click at [683, 358] on icon "2-3-5" at bounding box center [716, 353] width 154 height 154
click at [628, 292] on input "d. 2-3-5" at bounding box center [627, 288] width 1 height 8
radio input "true"
click at [637, 496] on button "Next" at bounding box center [627, 488] width 212 height 52
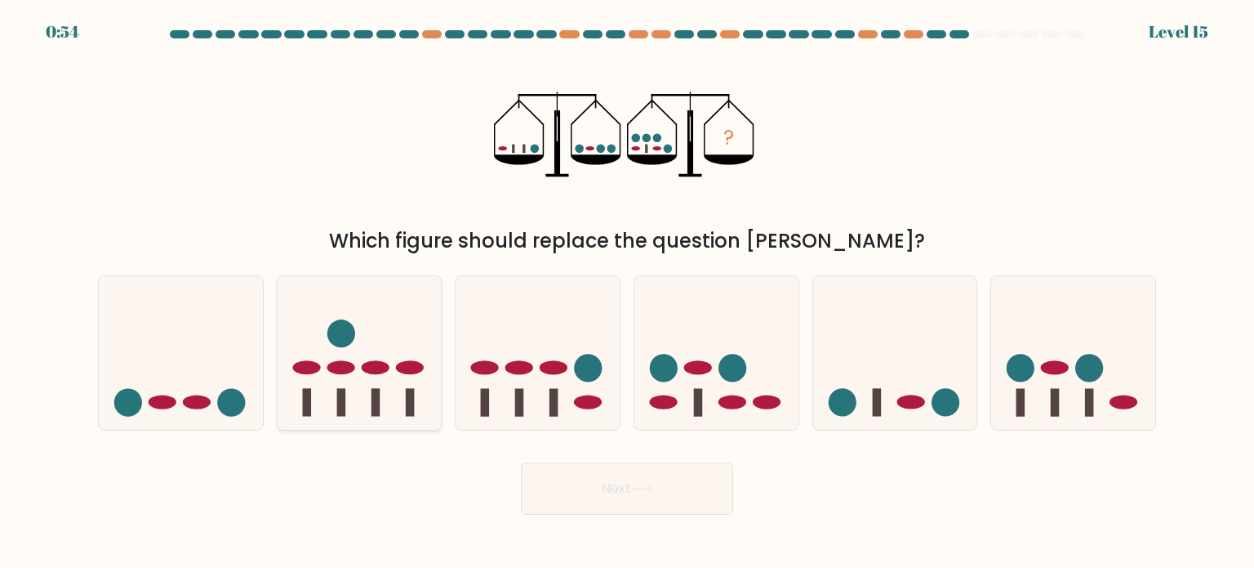
click at [359, 375] on icon at bounding box center [360, 353] width 164 height 136
click at [627, 292] on input "b." at bounding box center [627, 288] width 1 height 8
radio input "true"
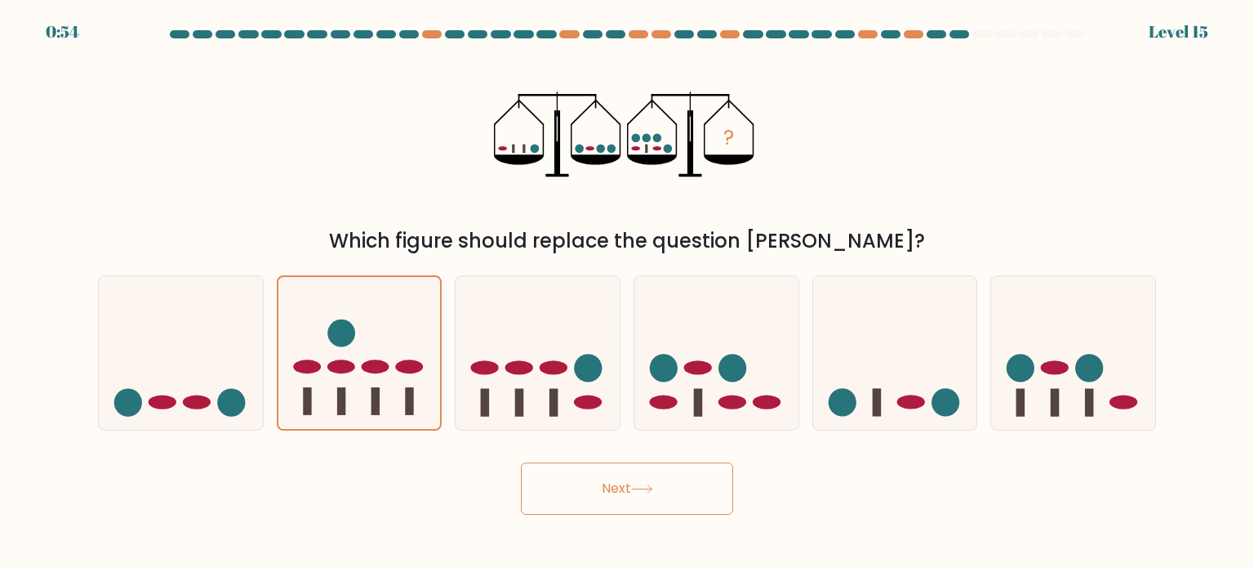
click at [720, 485] on button "Next" at bounding box center [627, 488] width 212 height 52
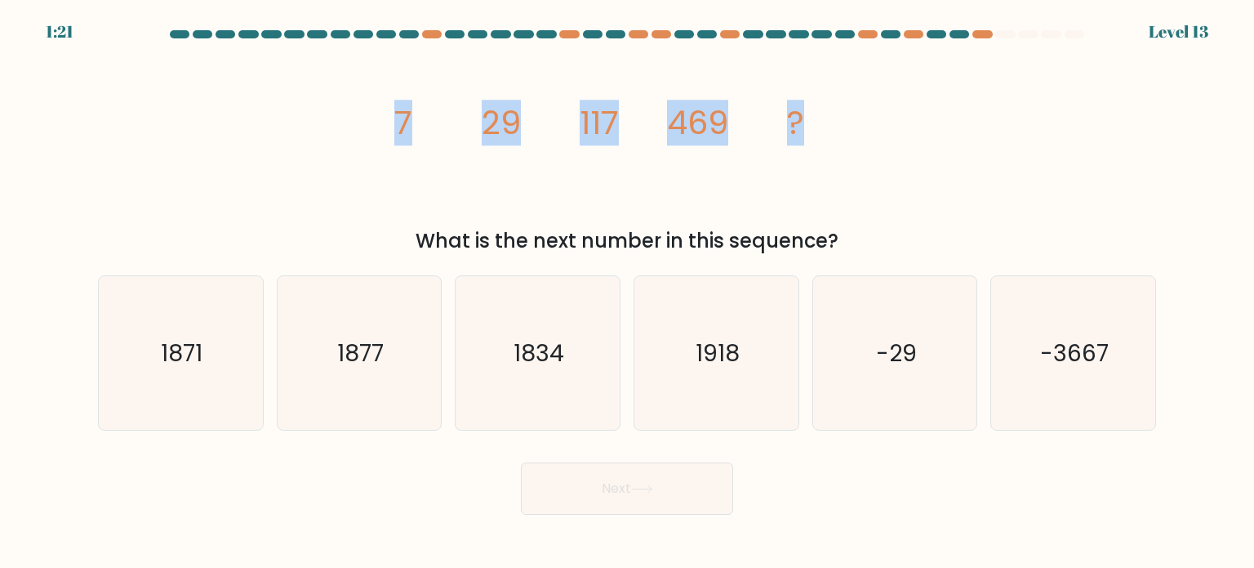
drag, startPoint x: 383, startPoint y: 122, endPoint x: 810, endPoint y: 144, distance: 427.6
click at [810, 144] on icon "image/svg+xml 7 29 117 469 ?" at bounding box center [627, 134] width 490 height 171
copy g "7 29 117 469 ?"
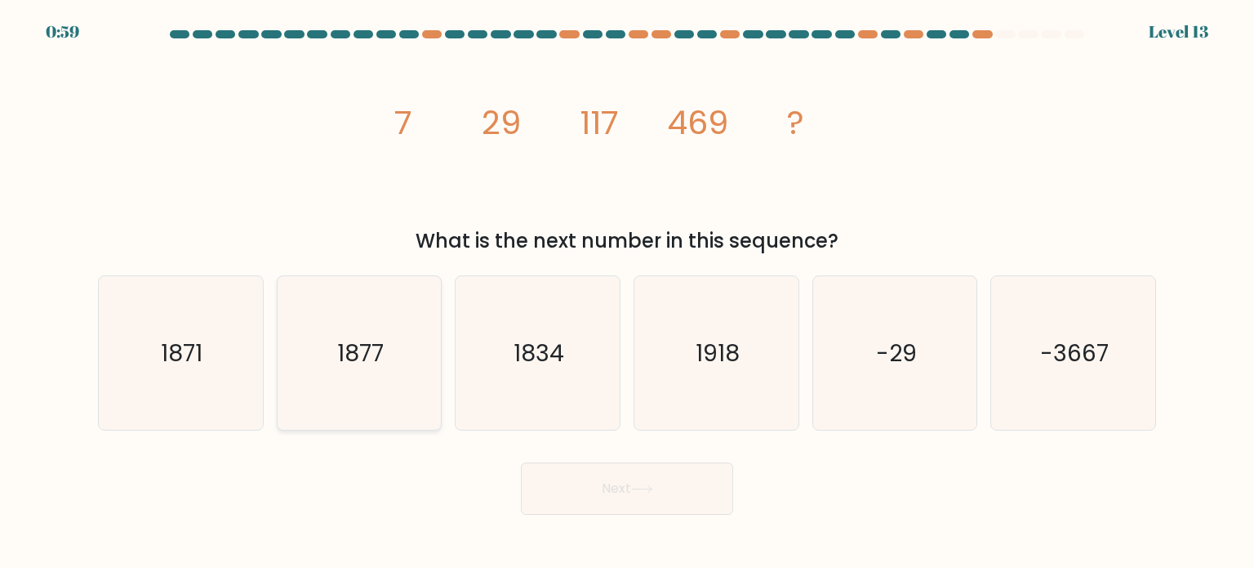
click at [401, 385] on icon "1877" at bounding box center [360, 353] width 154 height 154
click at [627, 292] on input "b. 1877" at bounding box center [627, 288] width 1 height 8
radio input "true"
click at [647, 499] on button "Next" at bounding box center [627, 488] width 212 height 52
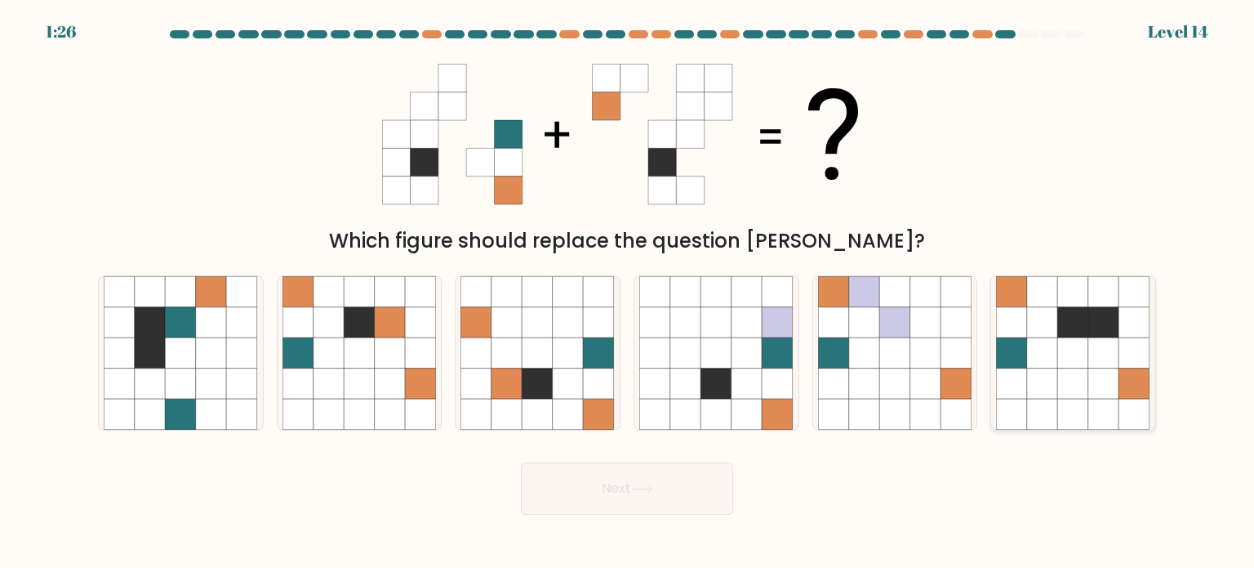
click at [1087, 381] on icon at bounding box center [1073, 382] width 31 height 31
click at [628, 292] on input "f." at bounding box center [627, 288] width 1 height 8
radio input "true"
click at [689, 494] on button "Next" at bounding box center [627, 488] width 212 height 52
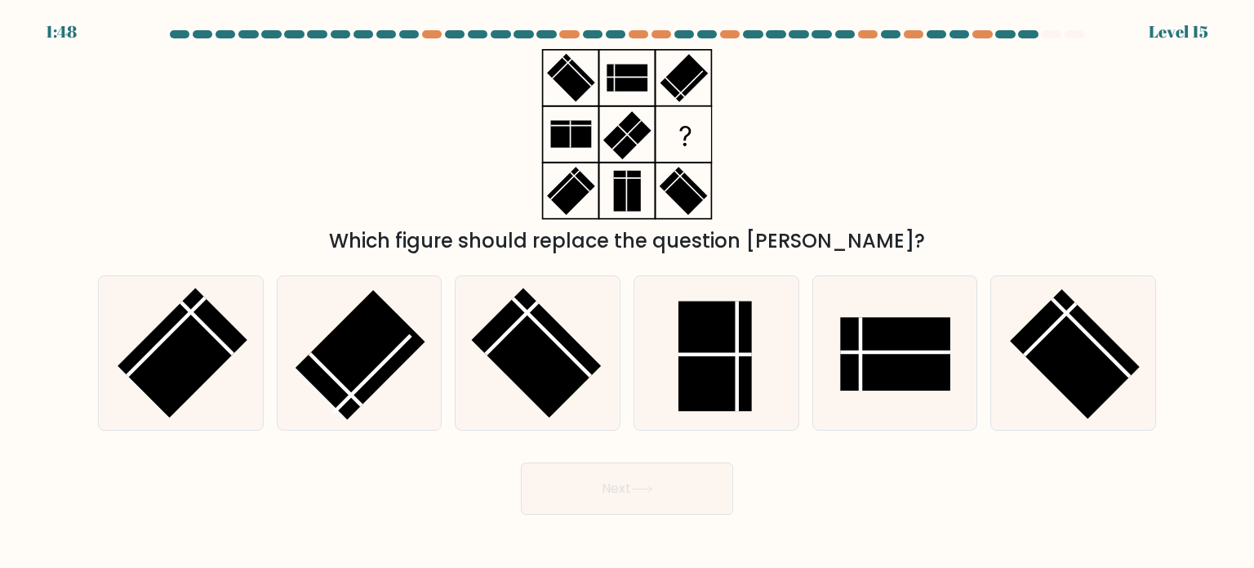
drag, startPoint x: 567, startPoint y: 362, endPoint x: 615, endPoint y: 479, distance: 127.1
click at [637, 525] on body "1:48 Level 15" at bounding box center [627, 284] width 1254 height 568
click at [861, 372] on line at bounding box center [861, 353] width 0 height 73
click at [628, 292] on input "e." at bounding box center [627, 288] width 1 height 8
radio input "true"
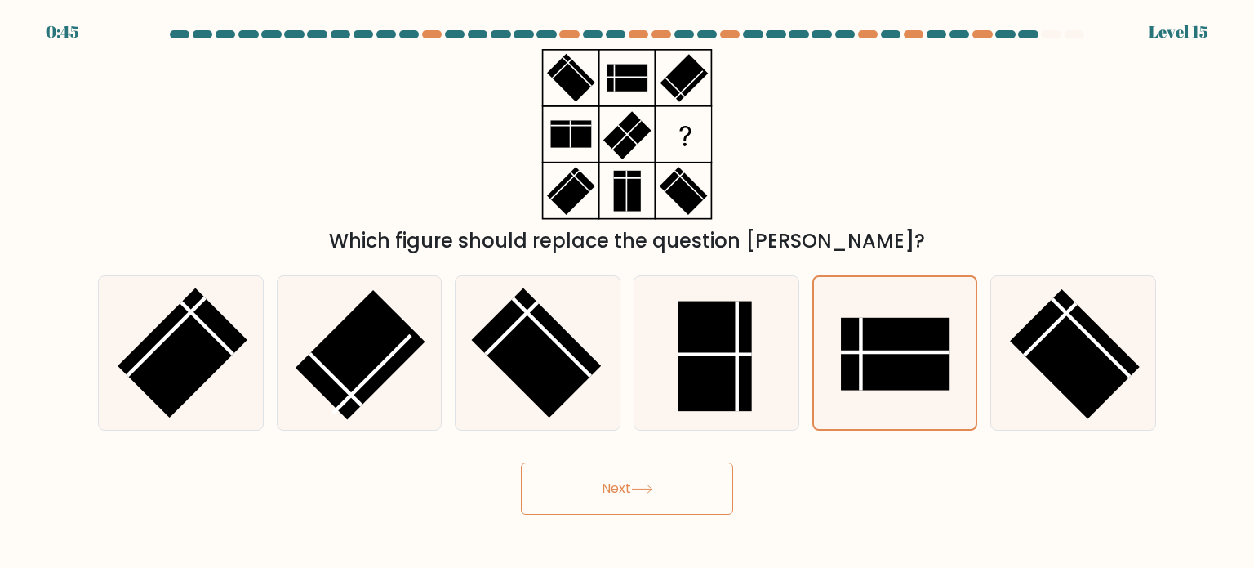
click at [651, 499] on button "Next" at bounding box center [627, 488] width 212 height 52
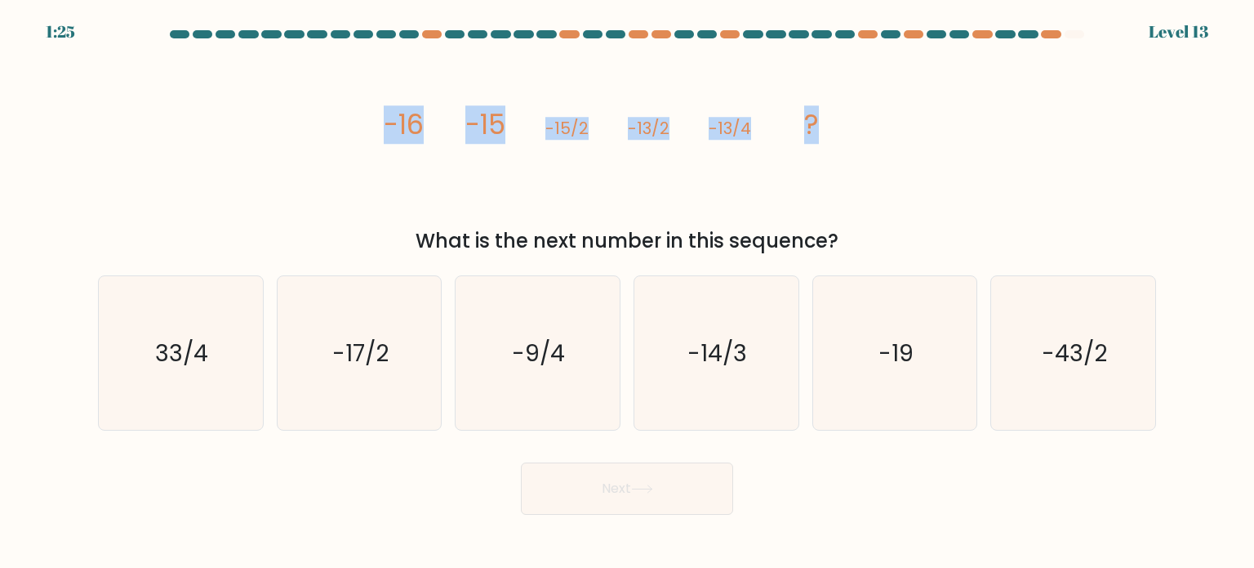
drag, startPoint x: 370, startPoint y: 119, endPoint x: 848, endPoint y: 123, distance: 478.5
click at [848, 123] on div "image/svg+xml -16 -15 -15/2 -13/2 -13/4 ? What is the next number in this seque…" at bounding box center [627, 152] width 1078 height 207
copy g "-16 -15 -15/2 -13/2 -13/4 ?"
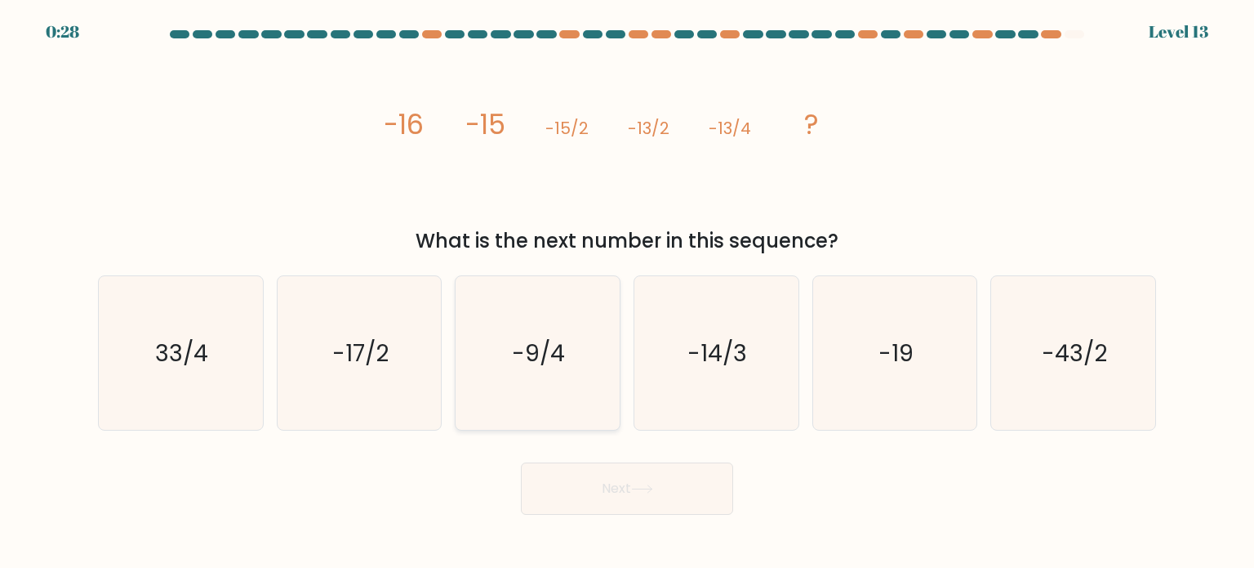
click at [568, 336] on icon "-9/4" at bounding box center [538, 353] width 154 height 154
click at [627, 292] on input "c. -9/4" at bounding box center [627, 288] width 1 height 8
radio input "true"
click at [647, 476] on button "Next" at bounding box center [627, 488] width 212 height 52
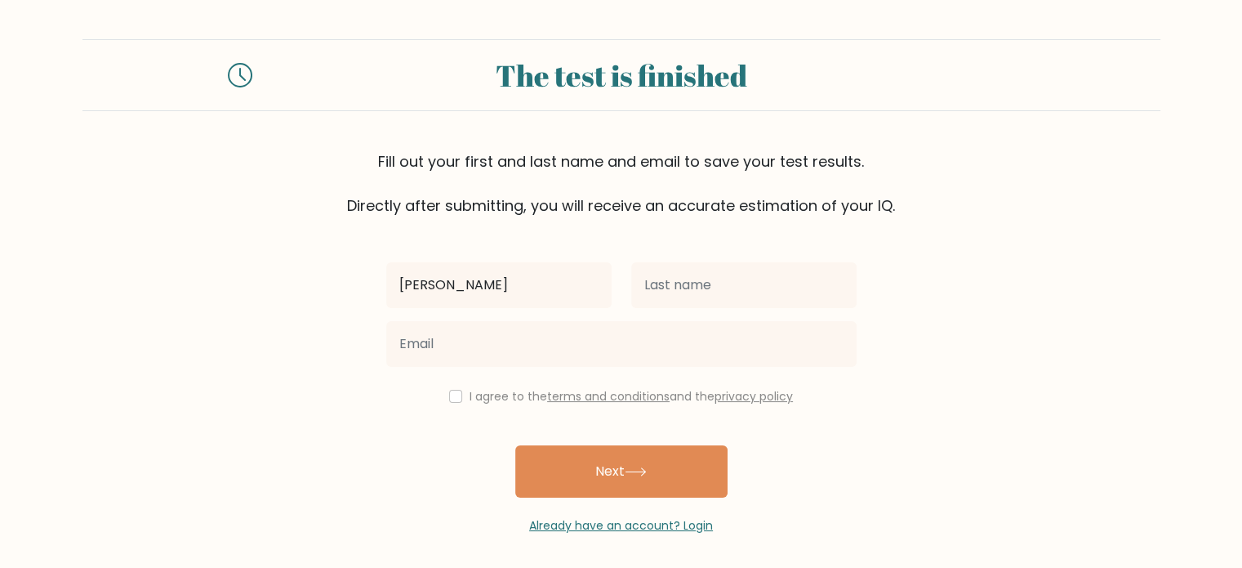
type input "Kaye"
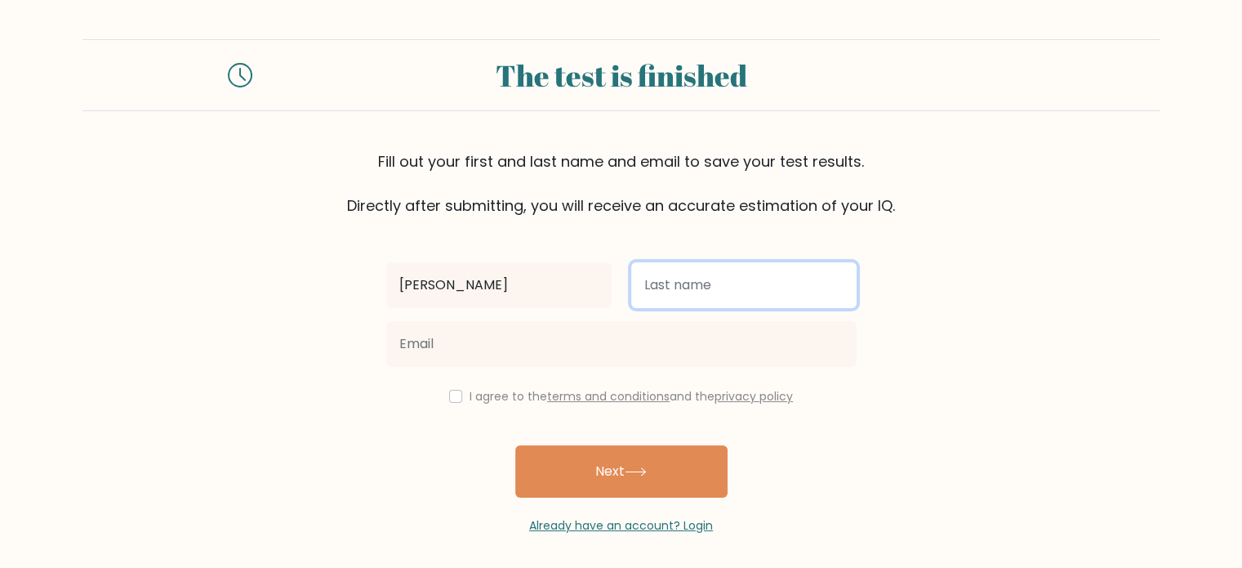
click at [716, 287] on input "text" at bounding box center [743, 285] width 225 height 46
type input "r"
type input "Orbita"
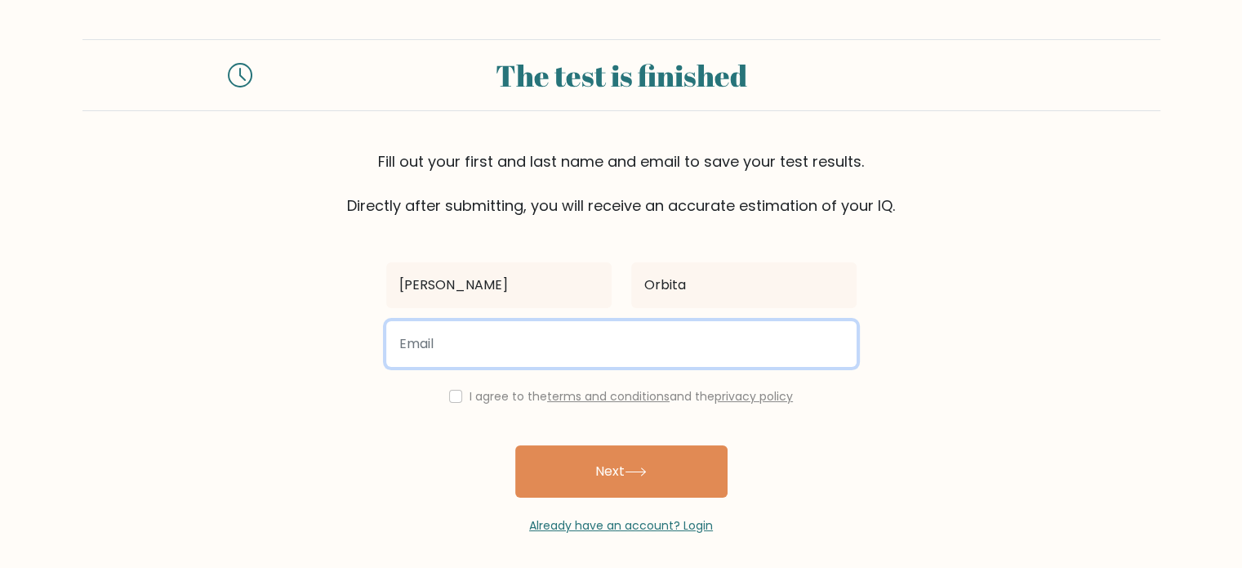
click at [514, 345] on input "email" at bounding box center [621, 344] width 470 height 46
click at [465, 345] on input "email" at bounding box center [621, 344] width 470 height 46
drag, startPoint x: 465, startPoint y: 345, endPoint x: 347, endPoint y: 324, distance: 120.2
click at [347, 324] on form "The test is finished Fill out your first and last name and email to save your t…" at bounding box center [621, 286] width 1242 height 495
type input "kymnqx99@gmail.com"
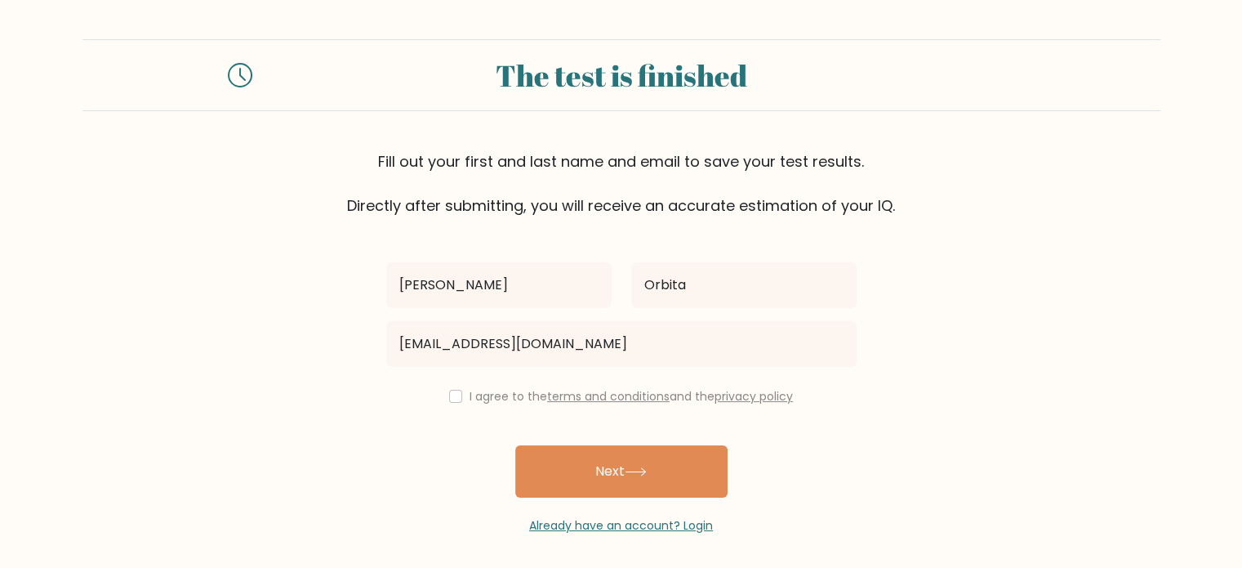
click at [459, 398] on div "I agree to the terms and conditions and the privacy policy" at bounding box center [621, 396] width 490 height 20
click at [455, 401] on input "checkbox" at bounding box center [455, 396] width 13 height 13
checkbox input "true"
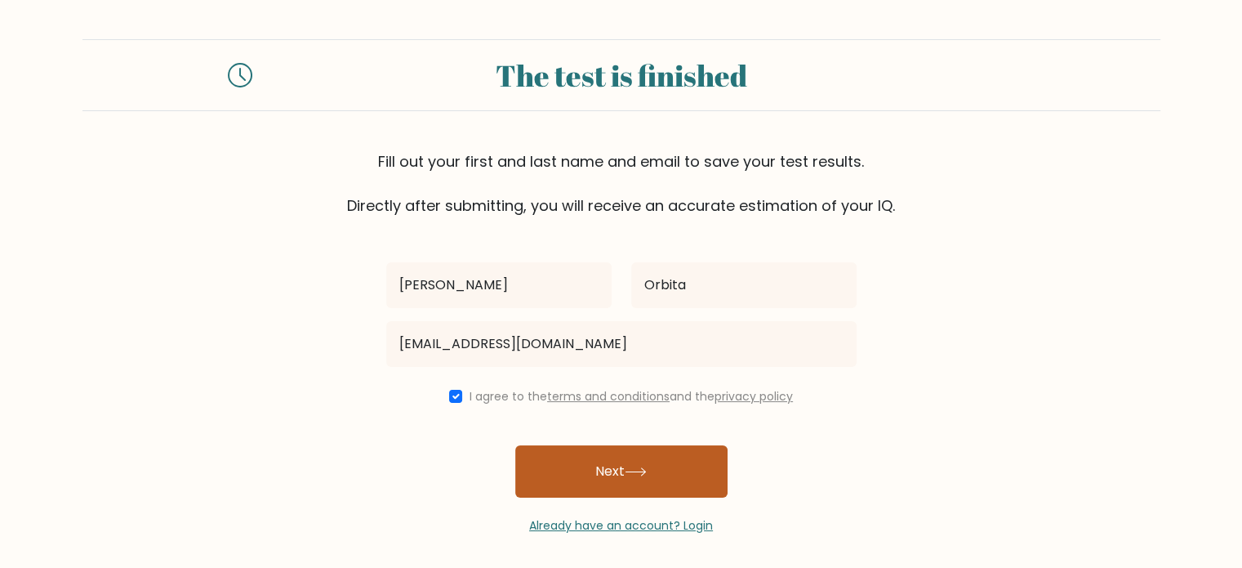
click at [569, 486] on button "Next" at bounding box center [621, 471] width 212 height 52
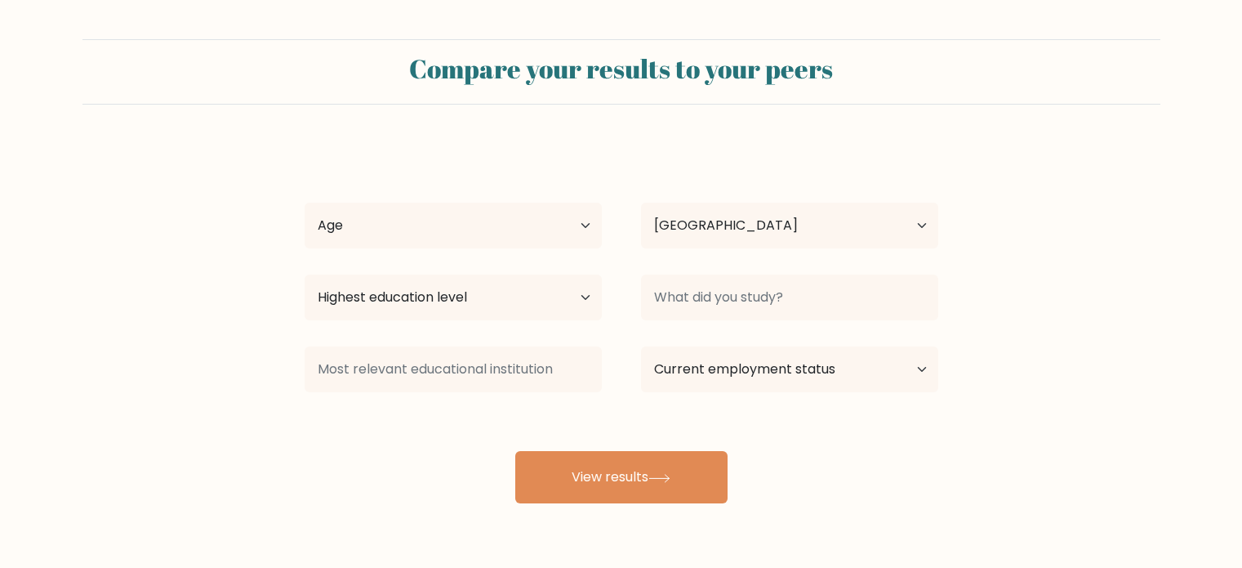
select select "PH"
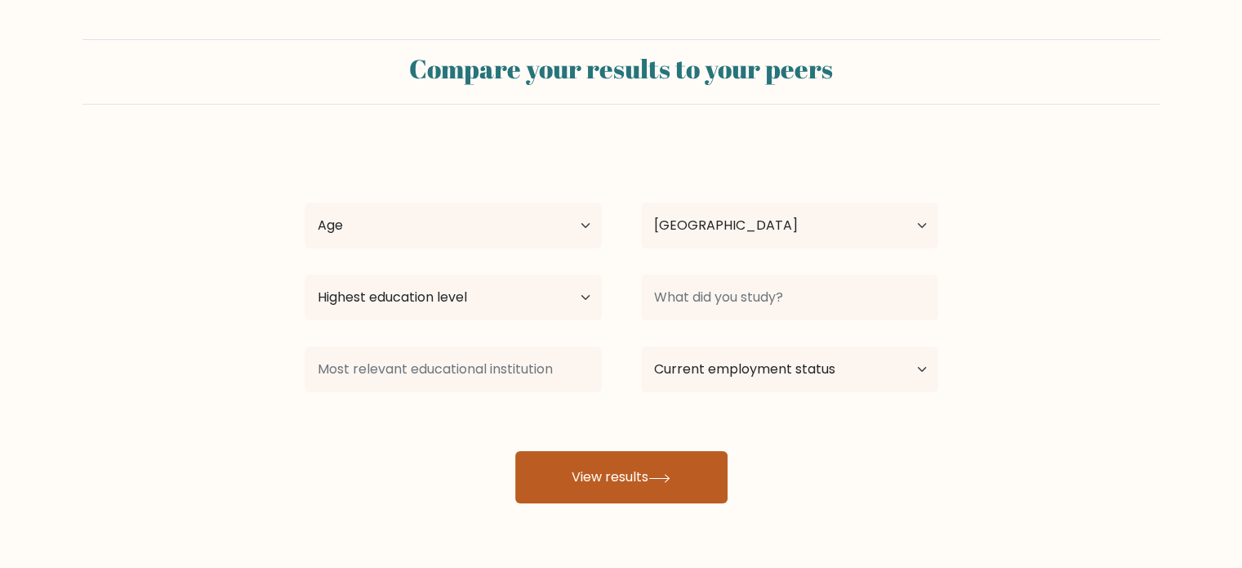
click at [625, 489] on button "View results" at bounding box center [621, 477] width 212 height 52
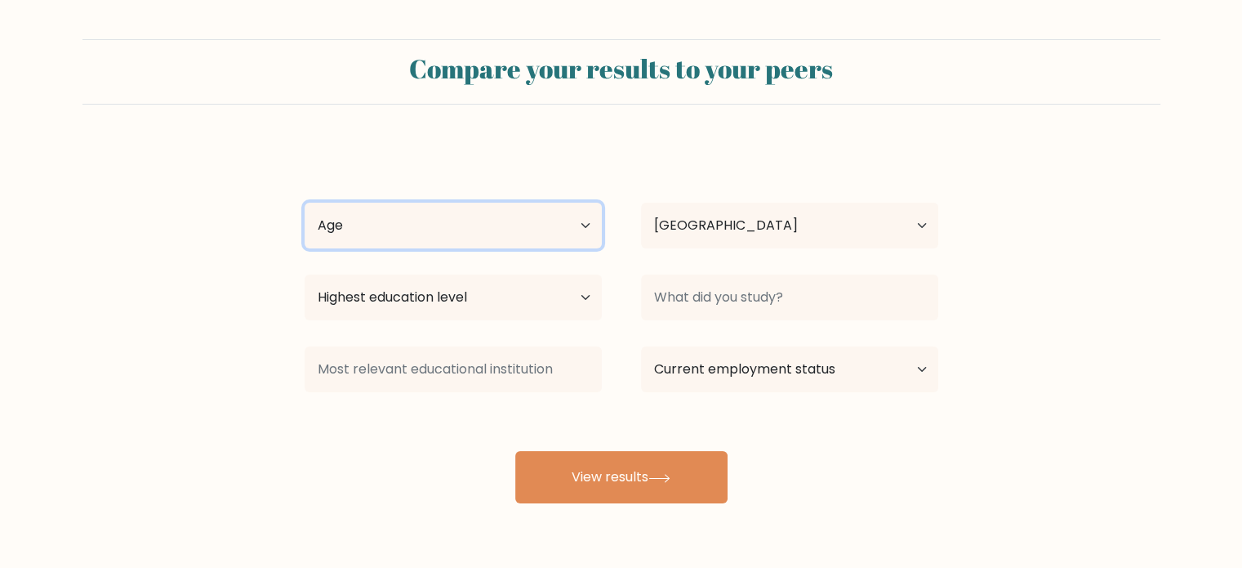
click at [399, 237] on select "Age Under [DEMOGRAPHIC_DATA] [DEMOGRAPHIC_DATA] [DEMOGRAPHIC_DATA] [DEMOGRAPHIC…" at bounding box center [453, 226] width 297 height 46
select select "25_34"
click at [305, 203] on select "Age Under [DEMOGRAPHIC_DATA] [DEMOGRAPHIC_DATA] [DEMOGRAPHIC_DATA] [DEMOGRAPHIC…" at bounding box center [453, 226] width 297 height 46
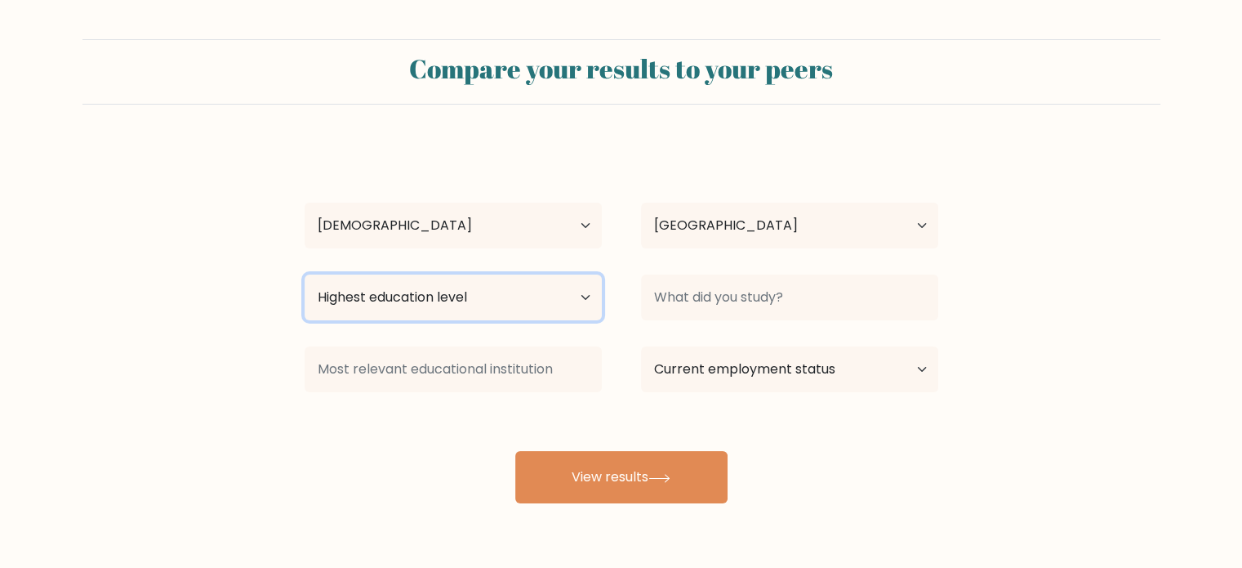
click at [513, 310] on select "Highest education level No schooling Primary Lower Secondary Upper Secondary Oc…" at bounding box center [453, 297] width 297 height 46
select select "bachelors_degree"
click at [305, 274] on select "Highest education level No schooling Primary Lower Secondary Upper Secondary Oc…" at bounding box center [453, 297] width 297 height 46
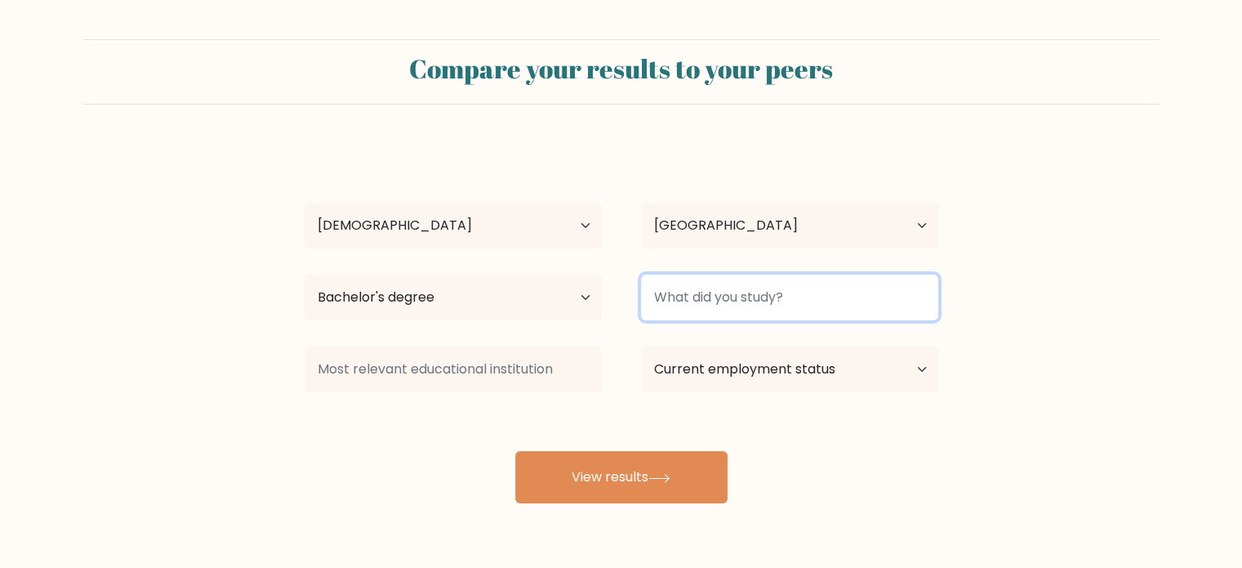
click at [679, 300] on input at bounding box center [789, 297] width 297 height 46
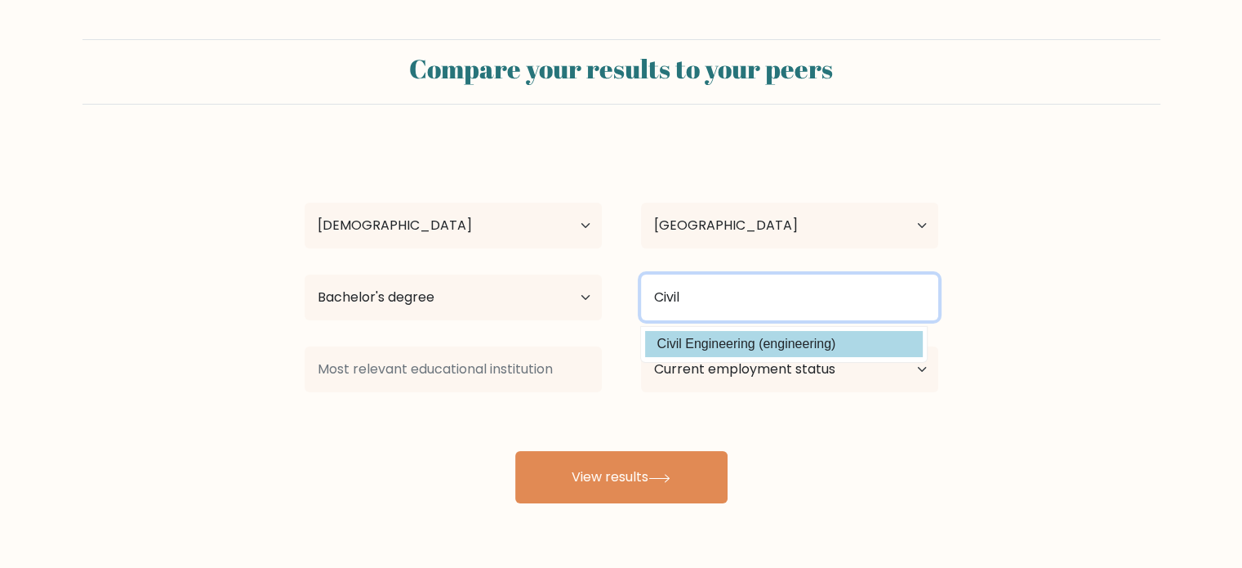
type input "Civil"
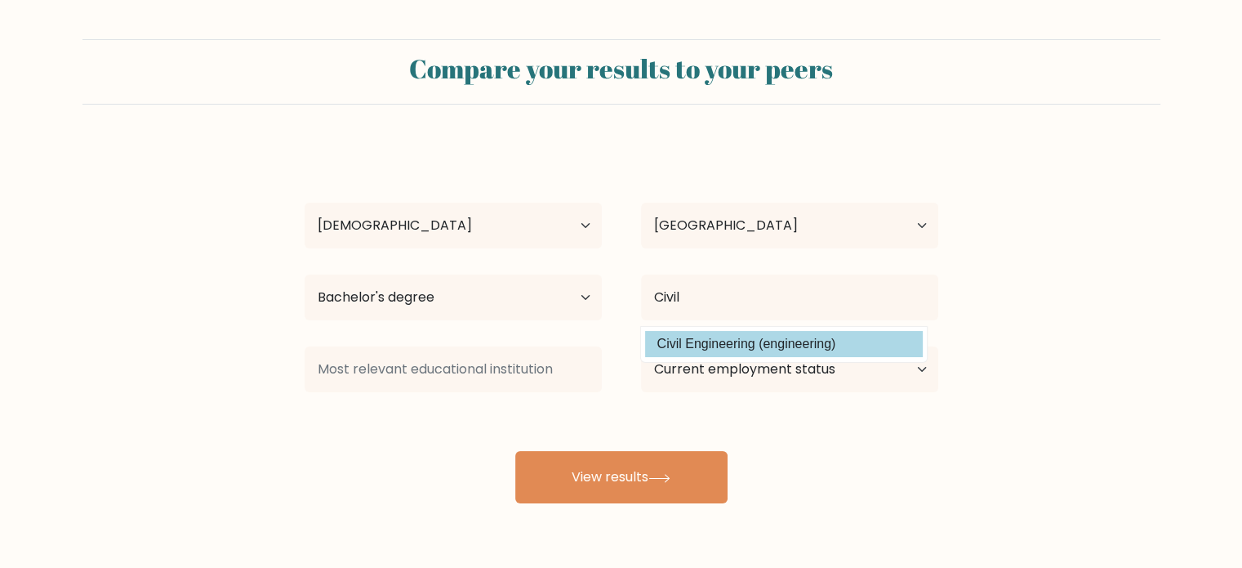
click at [709, 343] on div "[PERSON_NAME] Age Under [DEMOGRAPHIC_DATA] [DEMOGRAPHIC_DATA] [DEMOGRAPHIC_DATA…" at bounding box center [621, 323] width 653 height 359
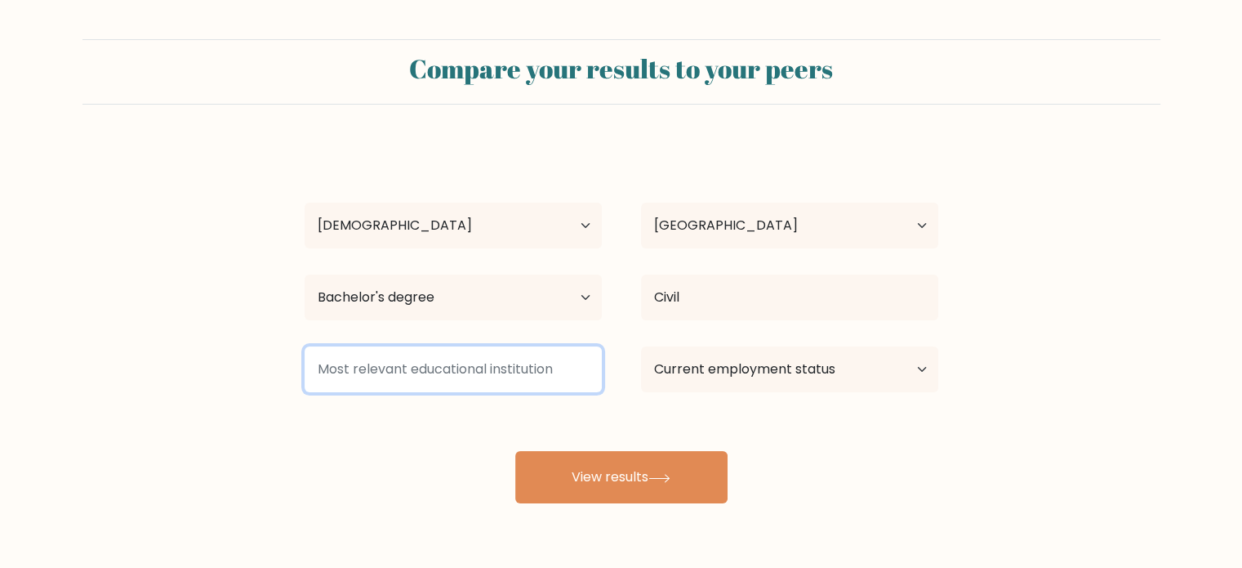
click at [526, 372] on input at bounding box center [453, 369] width 297 height 46
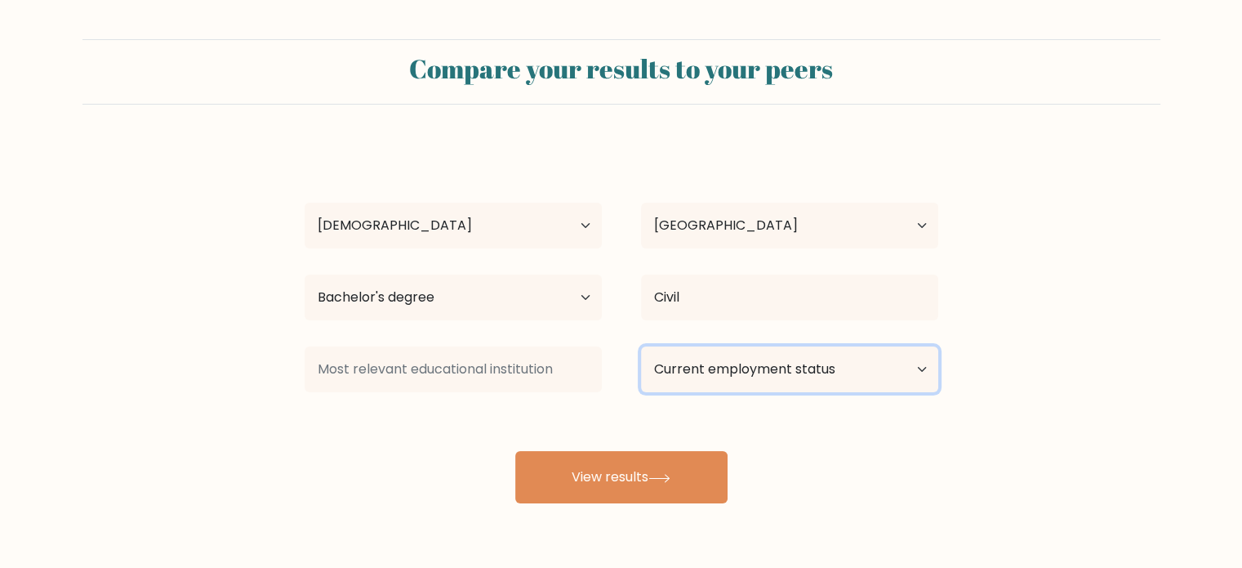
click at [701, 372] on select "Current employment status Employed Student Retired Other / prefer not to answer" at bounding box center [789, 369] width 297 height 46
select select "student"
click at [641, 346] on select "Current employment status Employed Student Retired Other / prefer not to answer" at bounding box center [789, 369] width 297 height 46
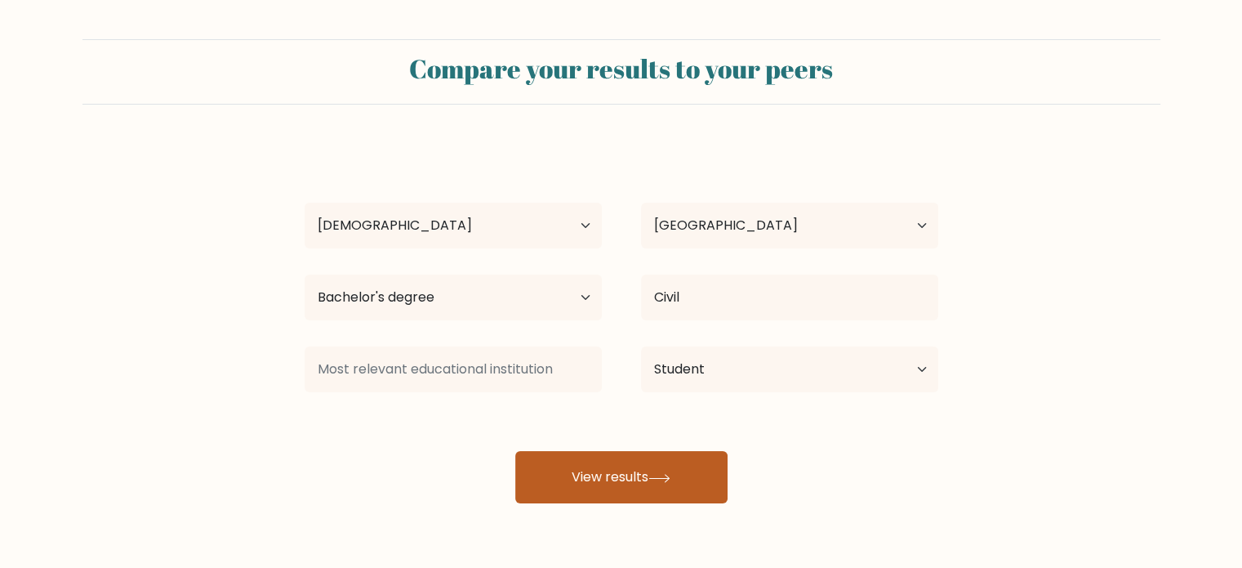
click at [677, 486] on button "View results" at bounding box center [621, 477] width 212 height 52
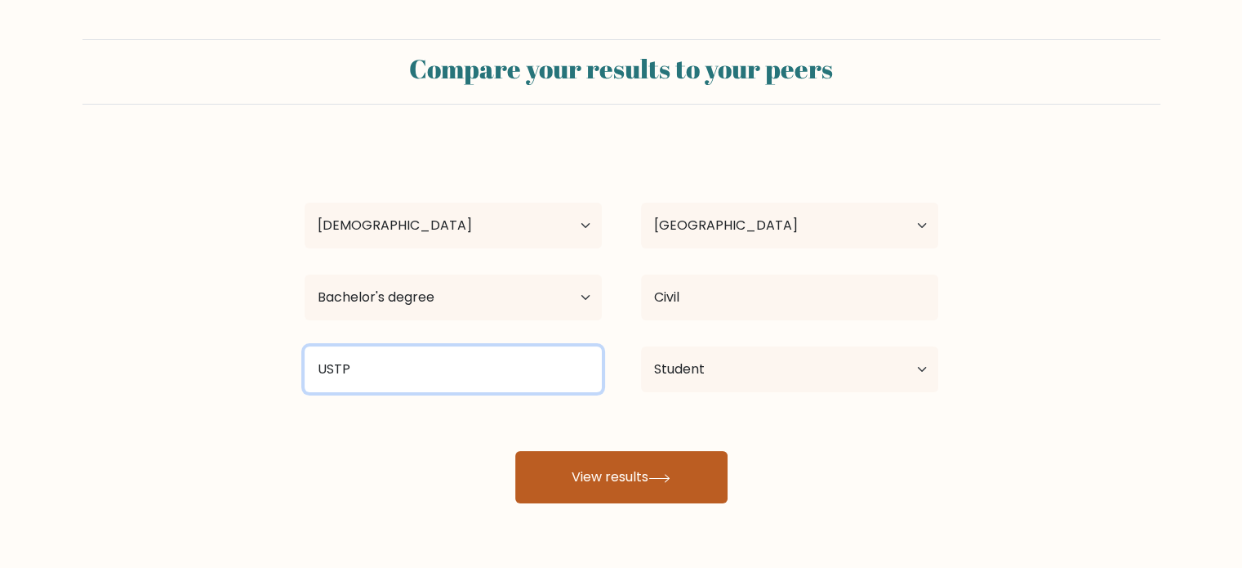
type input "USTP"
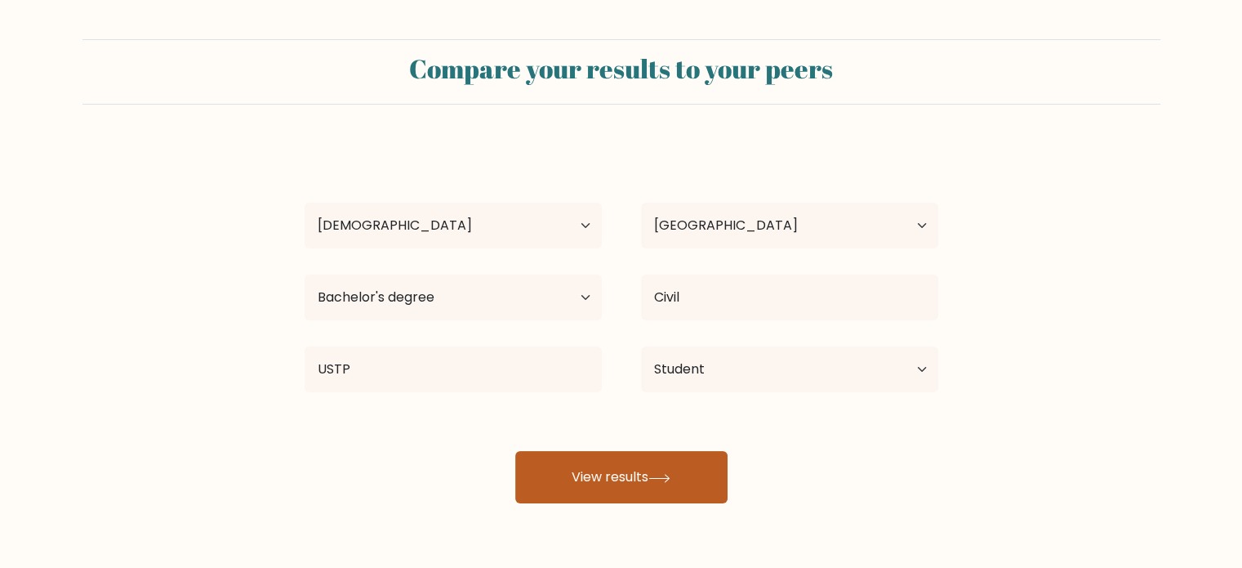
click at [637, 479] on button "View results" at bounding box center [621, 477] width 212 height 52
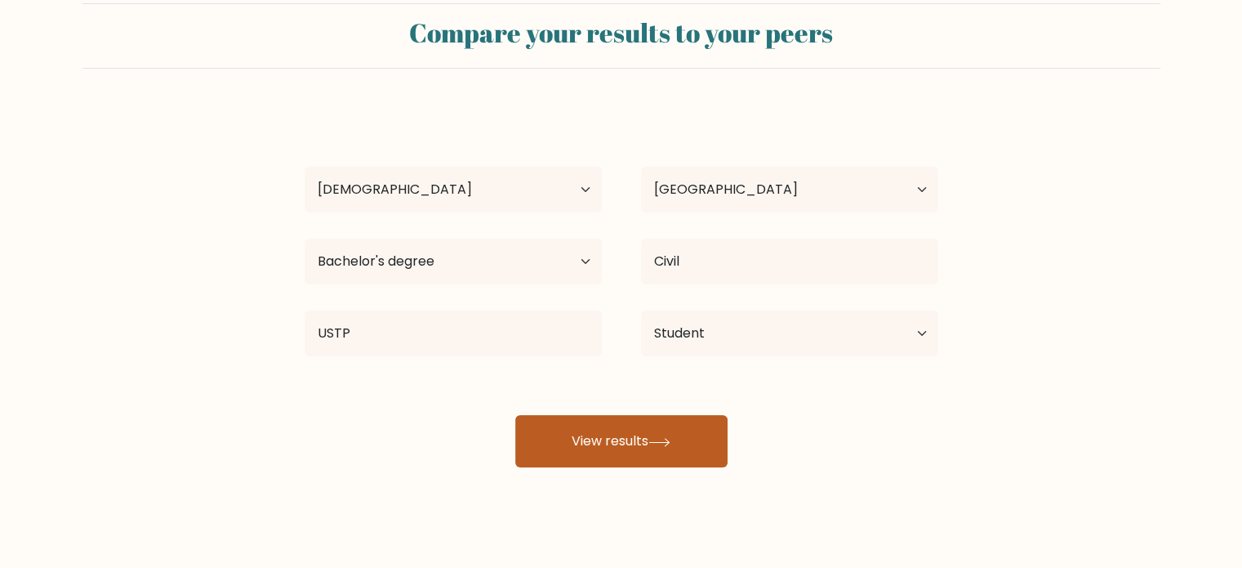
scroll to position [51, 0]
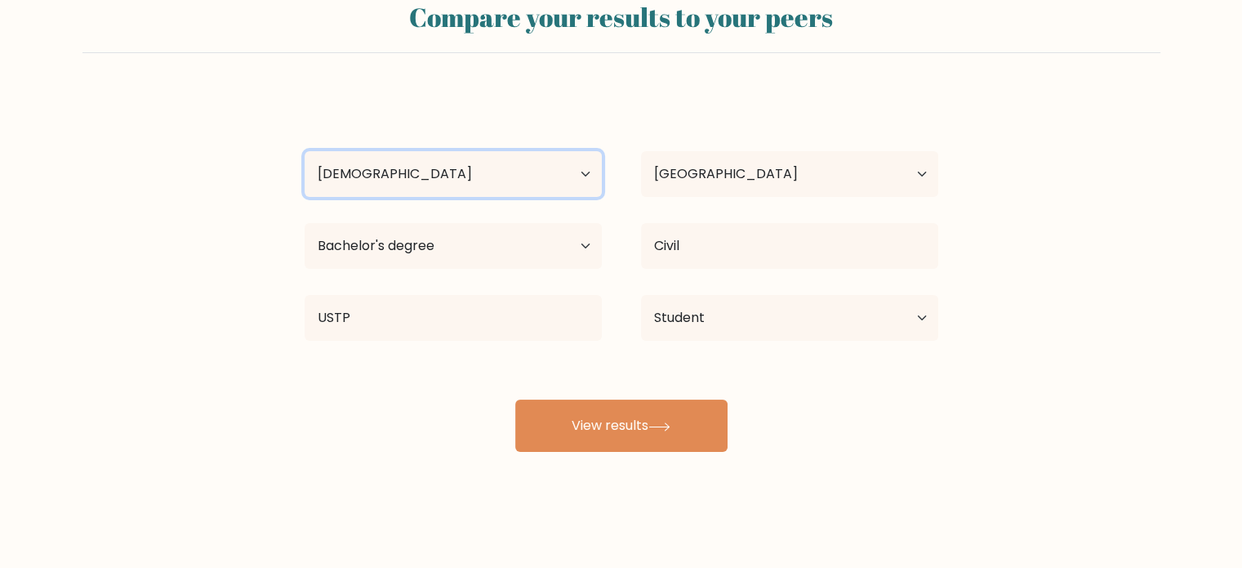
click at [566, 169] on select "Age Under [DEMOGRAPHIC_DATA] [DEMOGRAPHIC_DATA] [DEMOGRAPHIC_DATA] [DEMOGRAPHIC…" at bounding box center [453, 174] width 297 height 46
select select "18_24"
click at [305, 151] on select "Age Under [DEMOGRAPHIC_DATA] [DEMOGRAPHIC_DATA] [DEMOGRAPHIC_DATA] [DEMOGRAPHIC…" at bounding box center [453, 174] width 297 height 46
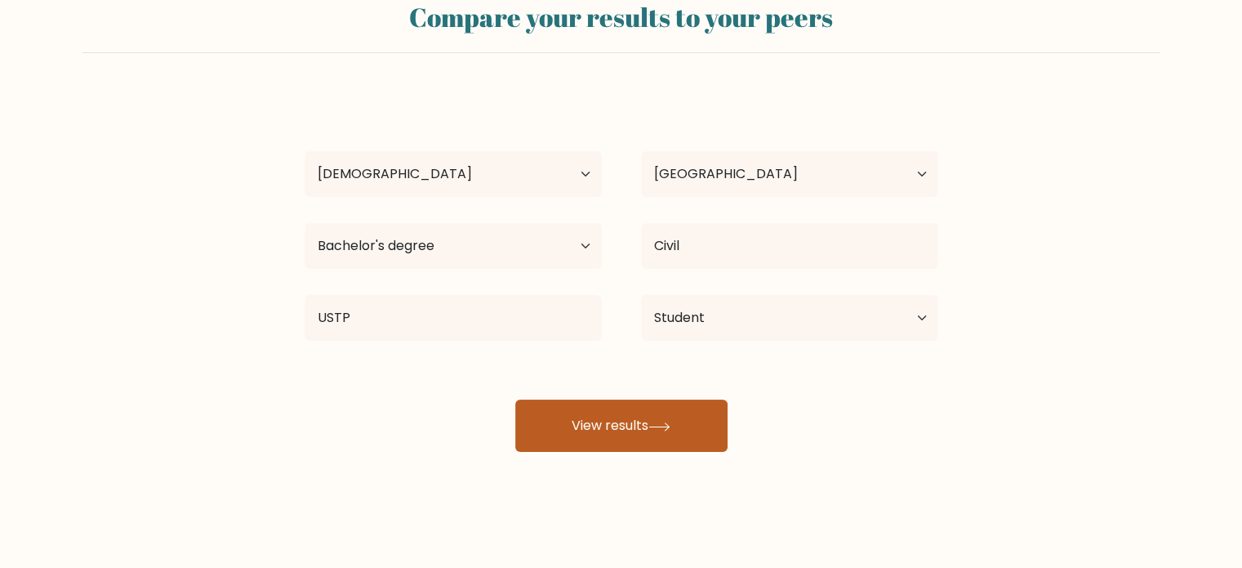
click at [689, 441] on button "View results" at bounding box center [621, 425] width 212 height 52
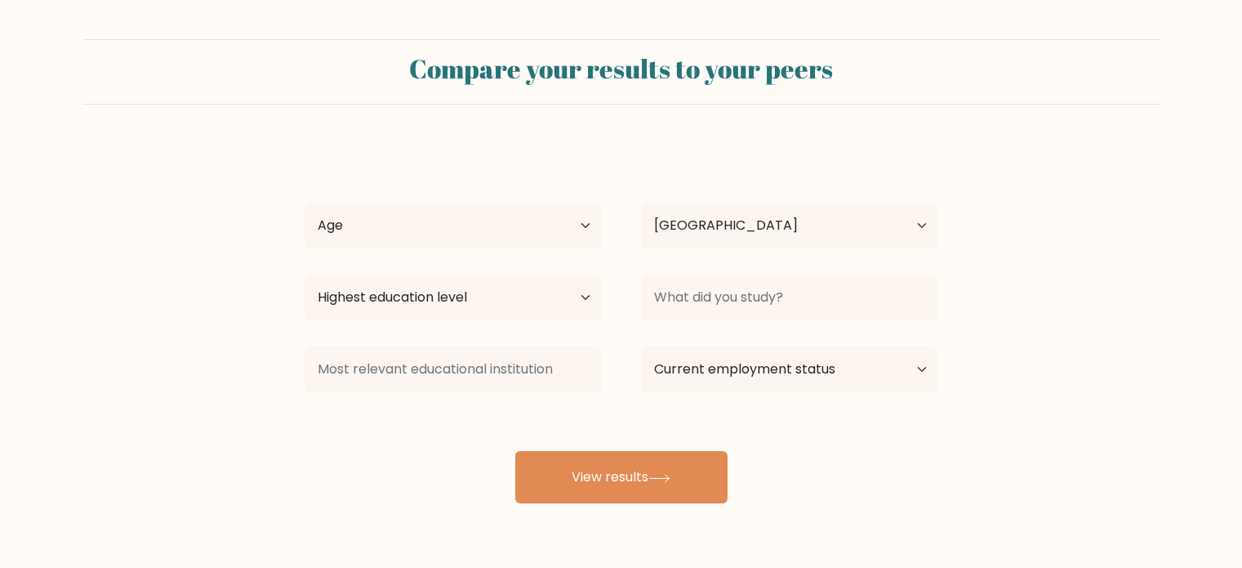
select select "PH"
click at [543, 225] on select "Age Under [DEMOGRAPHIC_DATA] [DEMOGRAPHIC_DATA] [DEMOGRAPHIC_DATA] [DEMOGRAPHIC…" at bounding box center [453, 226] width 297 height 46
select select "18_24"
click at [305, 203] on select "Age Under [DEMOGRAPHIC_DATA] [DEMOGRAPHIC_DATA] [DEMOGRAPHIC_DATA] [DEMOGRAPHIC…" at bounding box center [453, 226] width 297 height 46
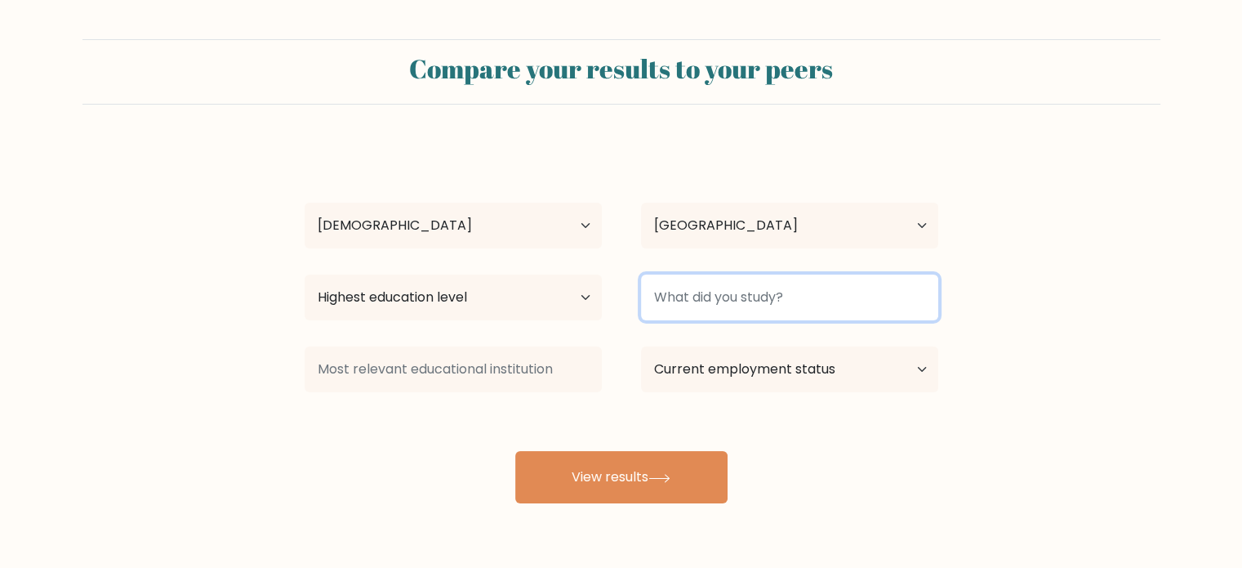
click at [710, 302] on input at bounding box center [789, 297] width 297 height 46
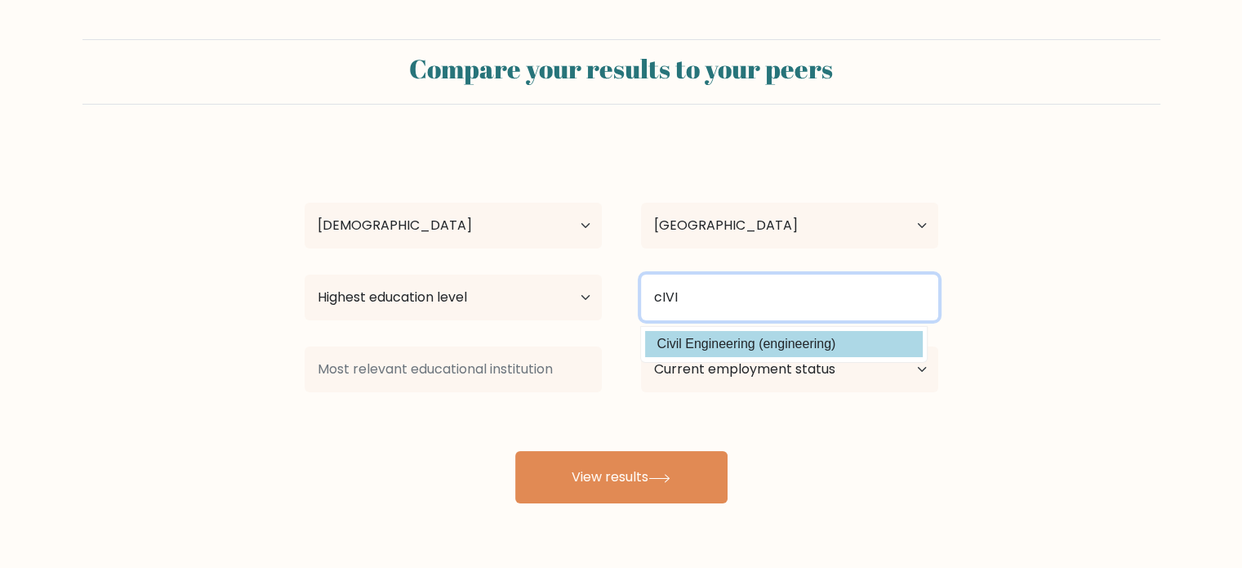
type input "cIVI"
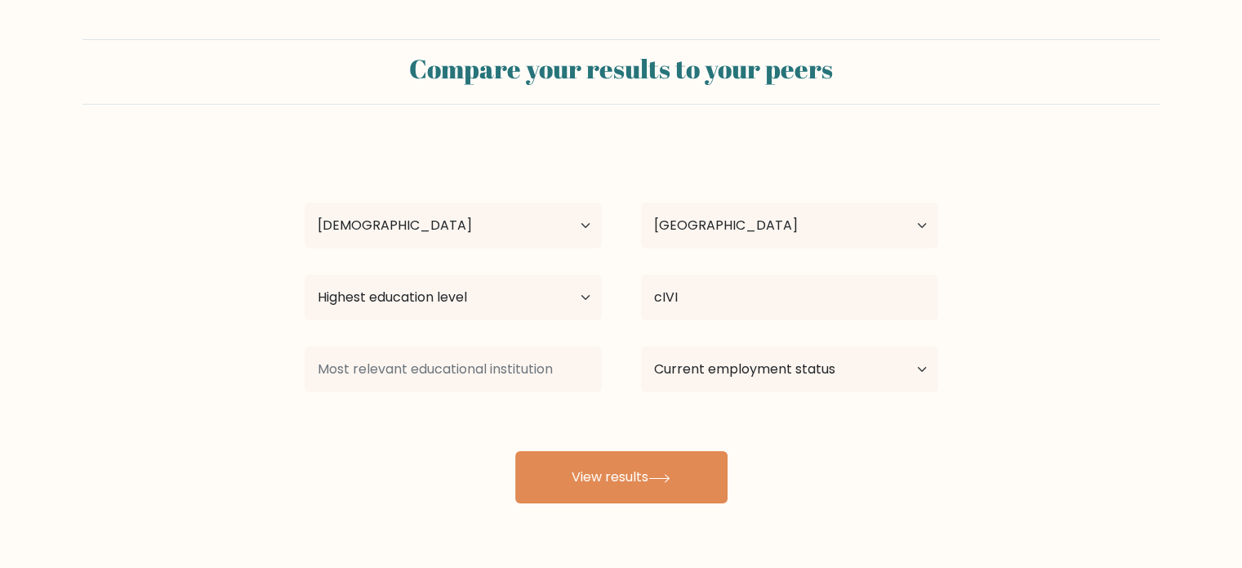
click at [719, 348] on div "[PERSON_NAME] Age Under [DEMOGRAPHIC_DATA] [DEMOGRAPHIC_DATA] [DEMOGRAPHIC_DATA…" at bounding box center [621, 323] width 653 height 359
click at [717, 385] on select "Current employment status Employed Student Retired Other / prefer not to answer" at bounding box center [789, 369] width 297 height 46
select select "student"
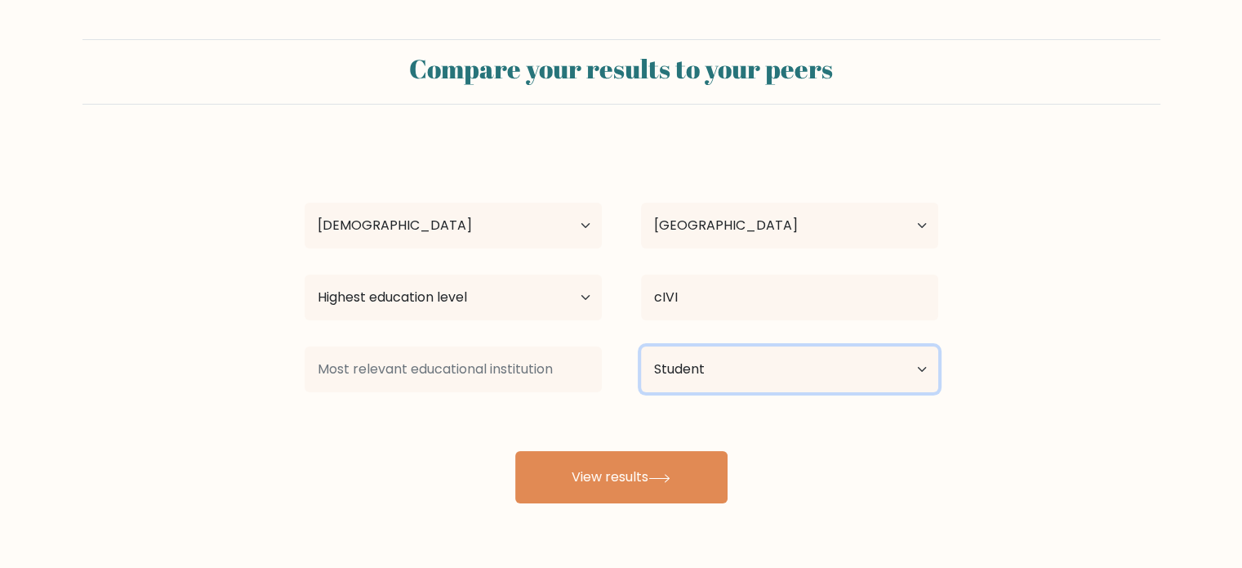
click at [641, 346] on select "Current employment status Employed Student Retired Other / prefer not to answer" at bounding box center [789, 369] width 297 height 46
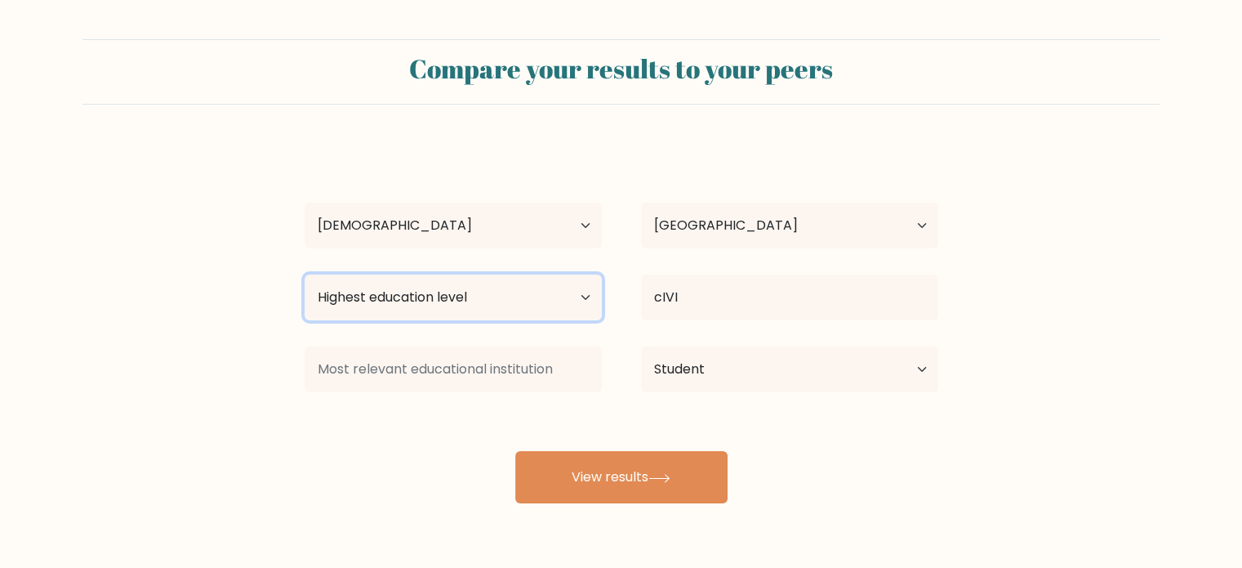
click at [467, 302] on select "Highest education level No schooling Primary Lower Secondary Upper Secondary Oc…" at bounding box center [453, 297] width 297 height 46
select select "bachelors_degree"
click at [305, 274] on select "Highest education level No schooling Primary Lower Secondary Upper Secondary Oc…" at bounding box center [453, 297] width 297 height 46
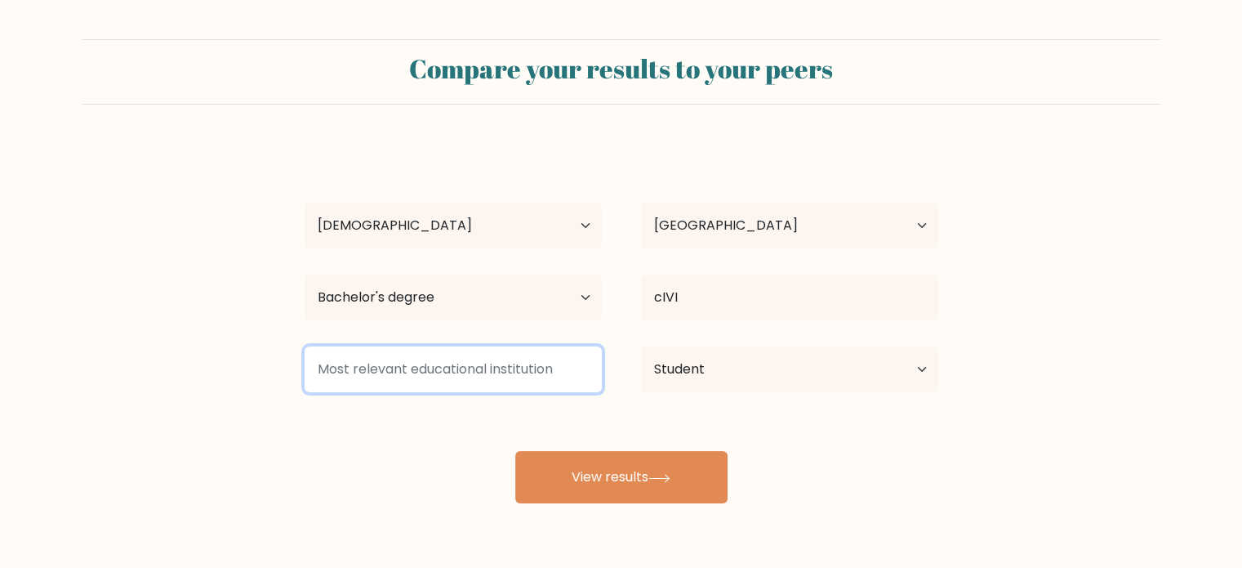
click at [406, 376] on input at bounding box center [453, 369] width 297 height 46
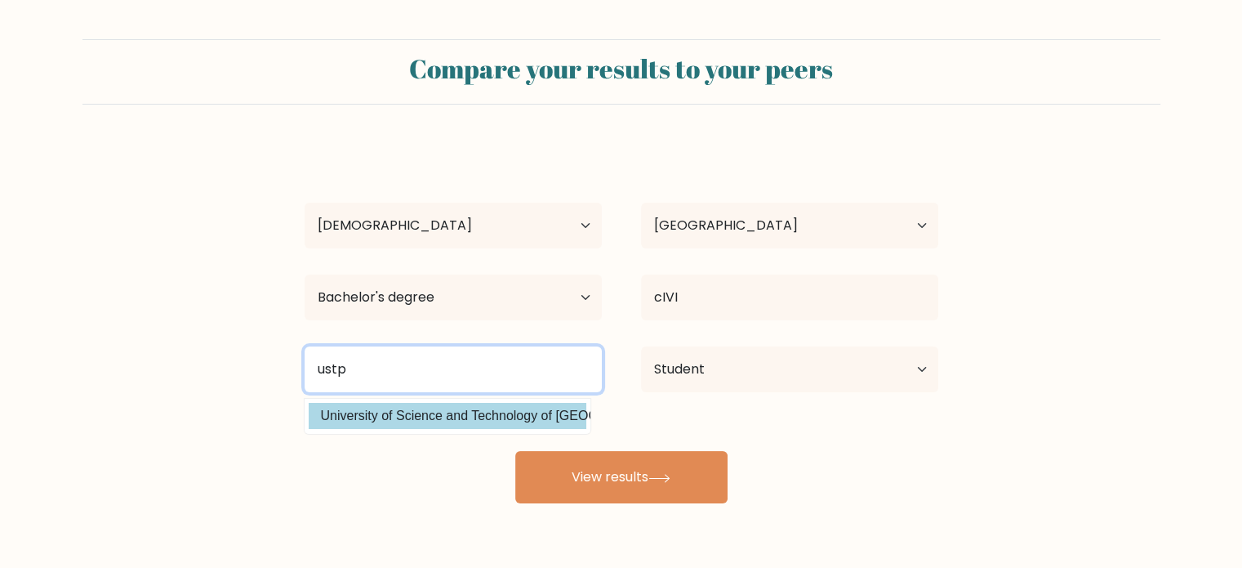
type input "ustp"
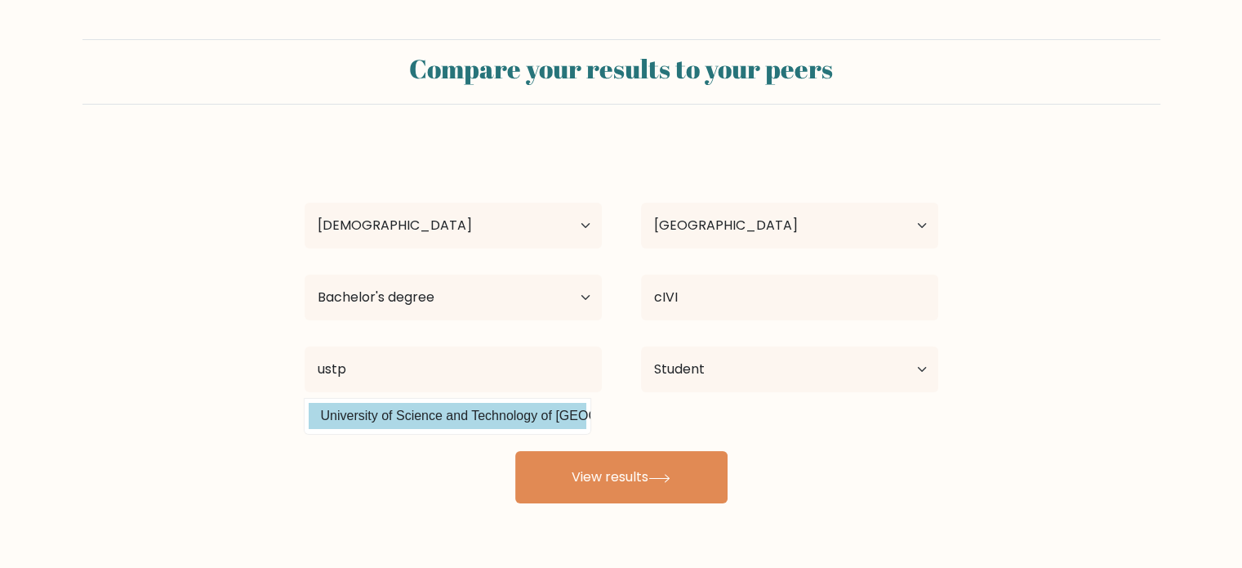
click at [408, 413] on div "Kaye Orbita Age Under 18 years old 18-24 years old 25-34 years old 35-44 years …" at bounding box center [621, 323] width 653 height 359
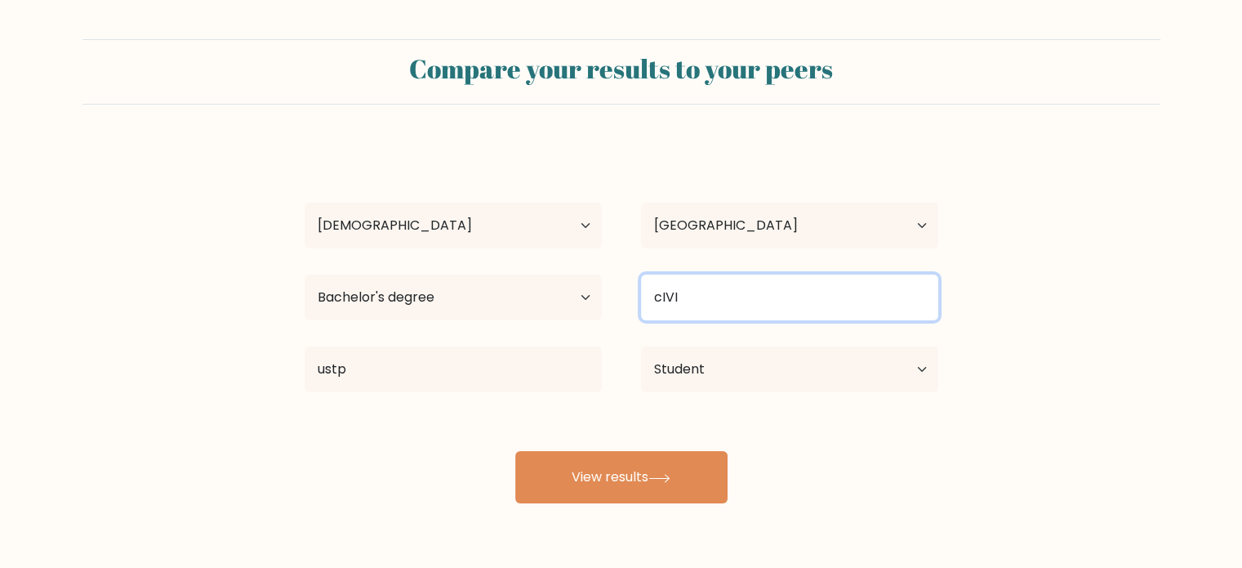
click at [719, 284] on input "cIVI" at bounding box center [789, 297] width 297 height 46
type input "c"
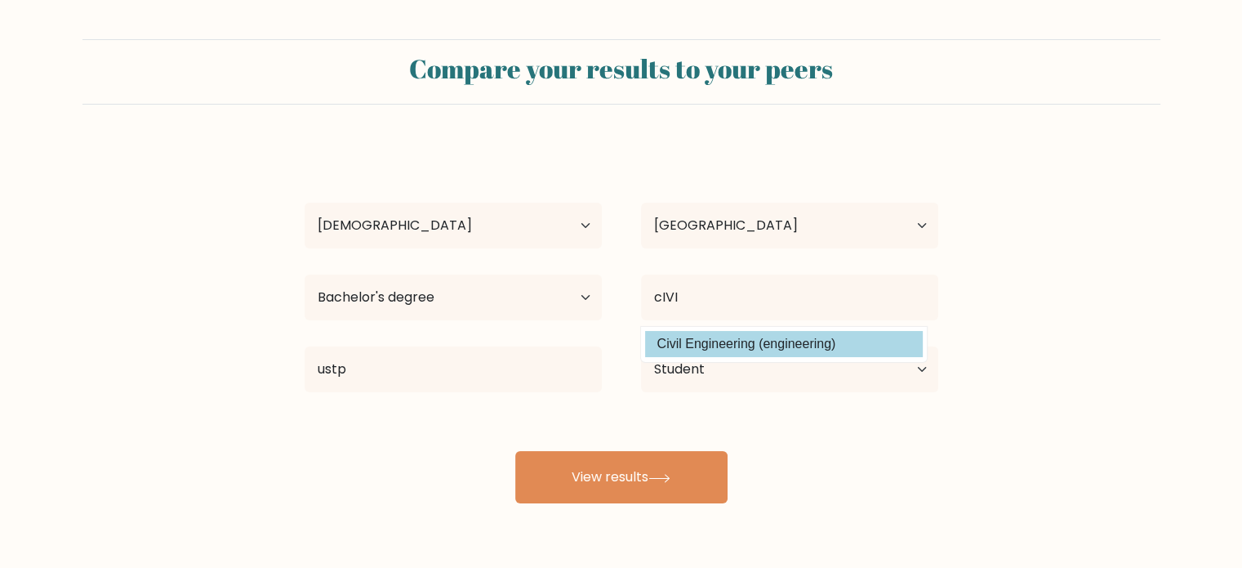
click at [786, 342] on div "Kaye Orbita Age Under 18 years old 18-24 years old 25-34 years old 35-44 years …" at bounding box center [621, 323] width 653 height 359
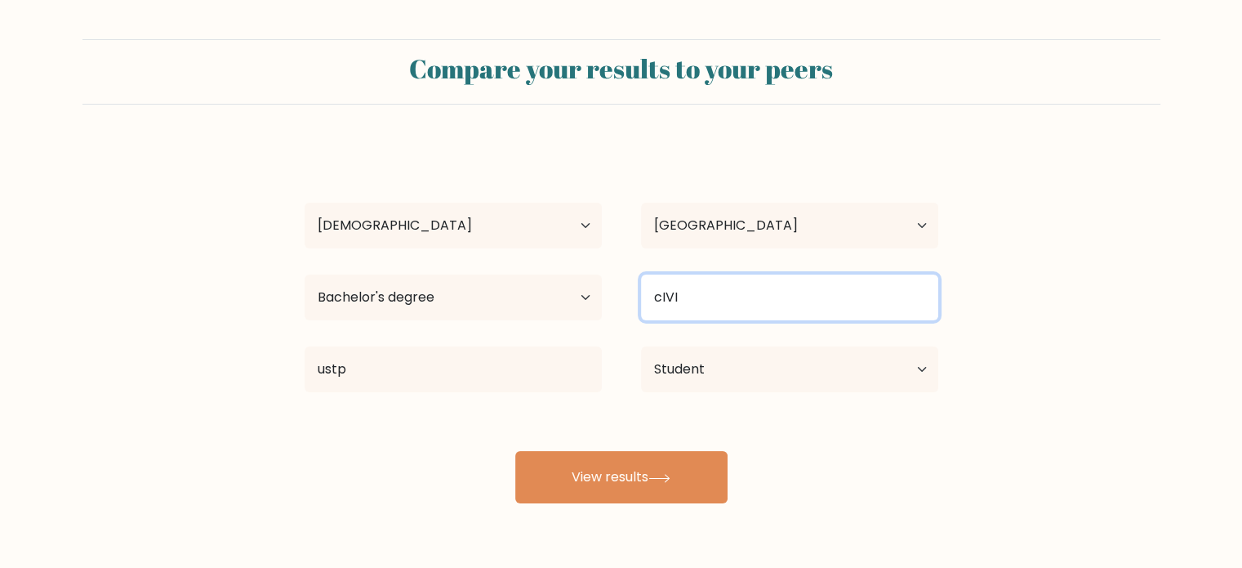
click at [772, 295] on input "cIVI" at bounding box center [789, 297] width 297 height 46
type input "c"
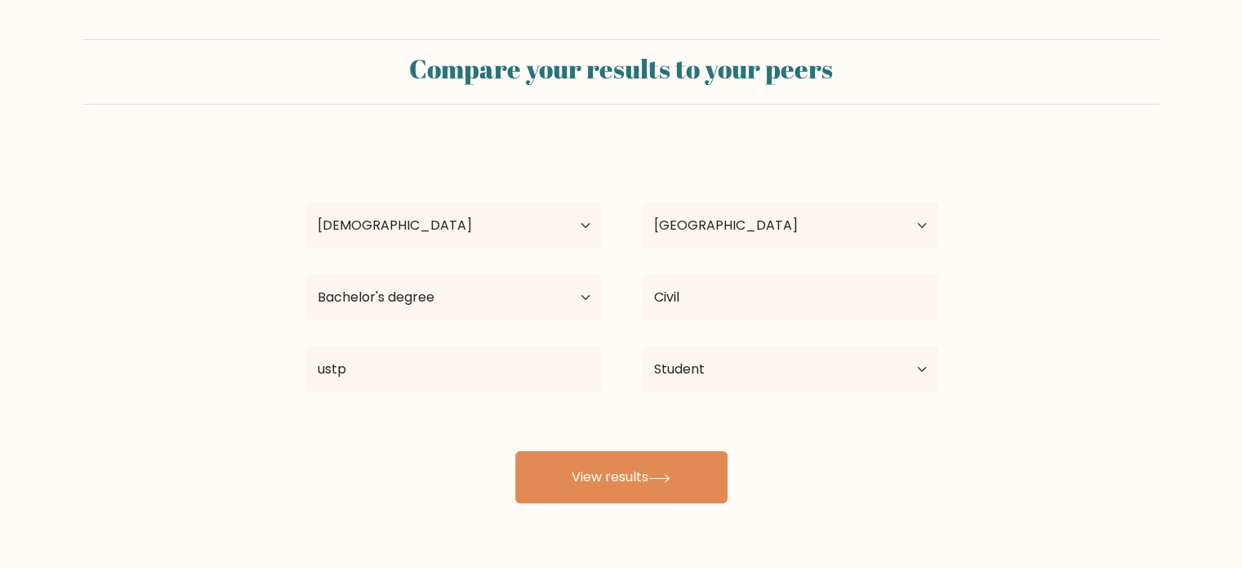
click at [795, 336] on div "Kaye Orbita Age Under 18 years old 18-24 years old 25-34 years old 35-44 years …" at bounding box center [621, 323] width 653 height 359
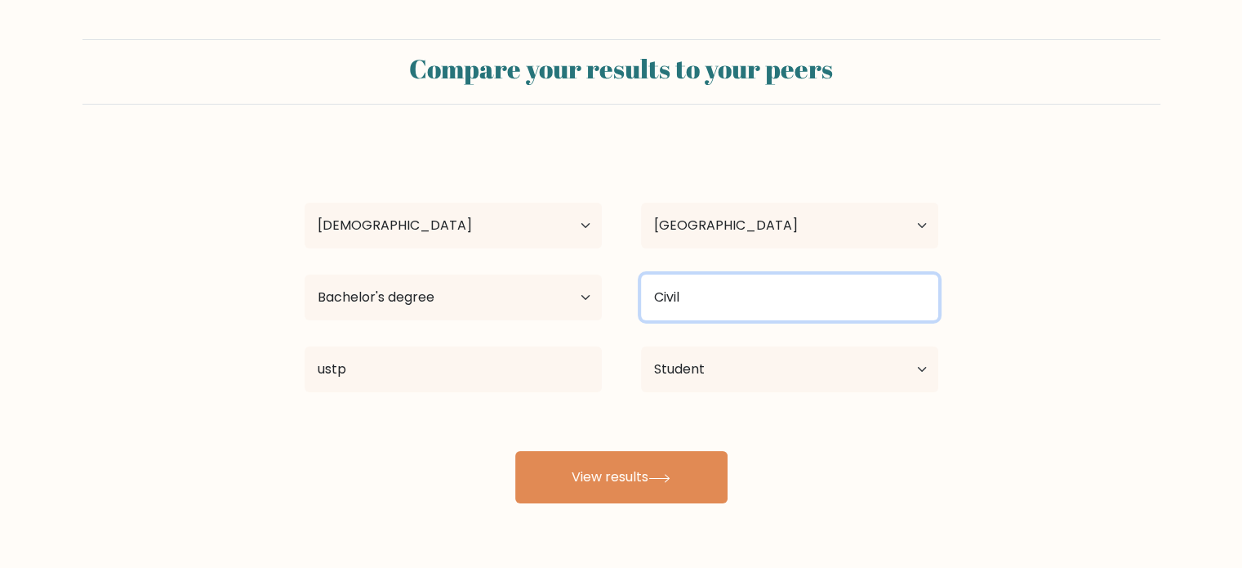
click at [790, 312] on input "Civil" at bounding box center [789, 297] width 297 height 46
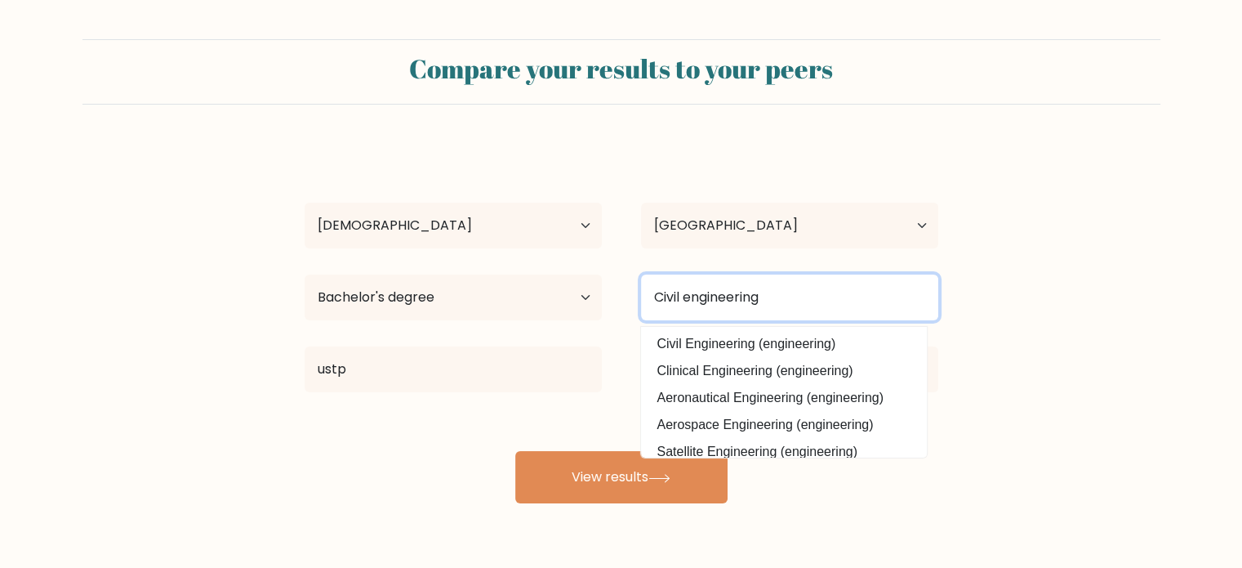
type input "Civil engineering"
click at [515, 451] on button "View results" at bounding box center [621, 477] width 212 height 52
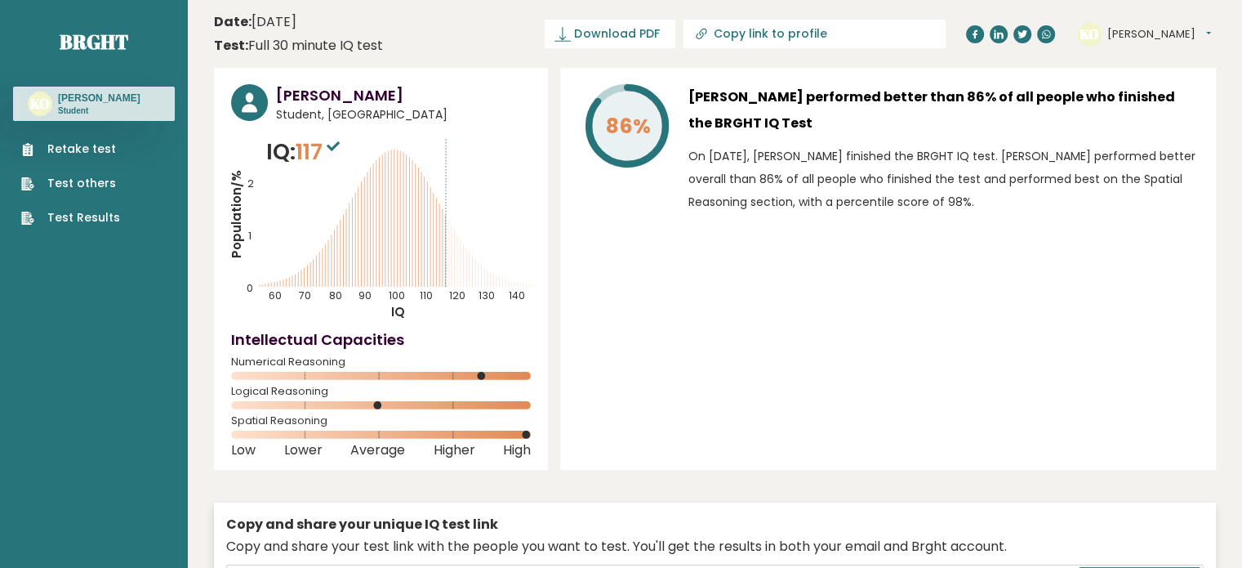
click at [783, 338] on div "86% [PERSON_NAME] performed better than 86% of all people who finished the BRGH…" at bounding box center [888, 269] width 656 height 402
